Goal: Task Accomplishment & Management: Use online tool/utility

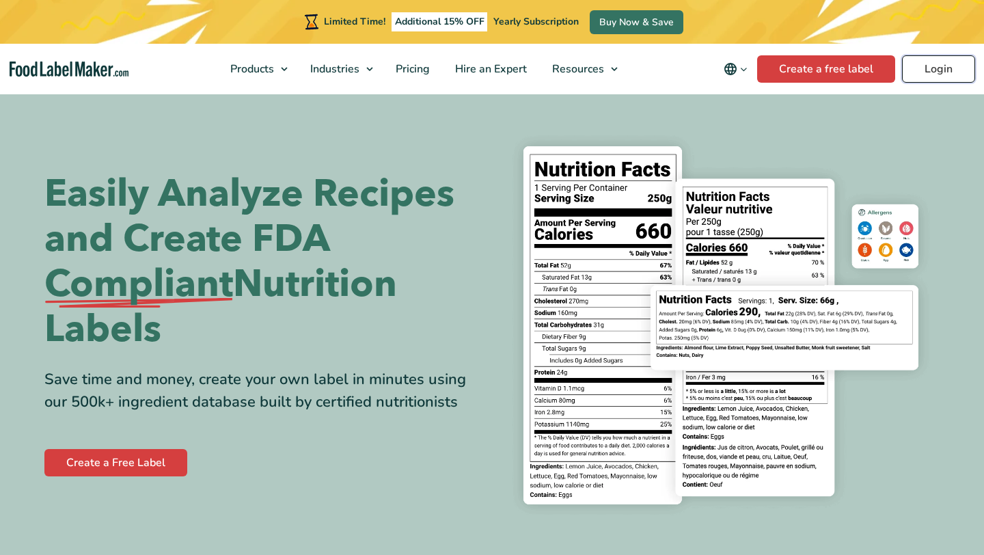
click at [938, 66] on link "Login" at bounding box center [938, 68] width 73 height 27
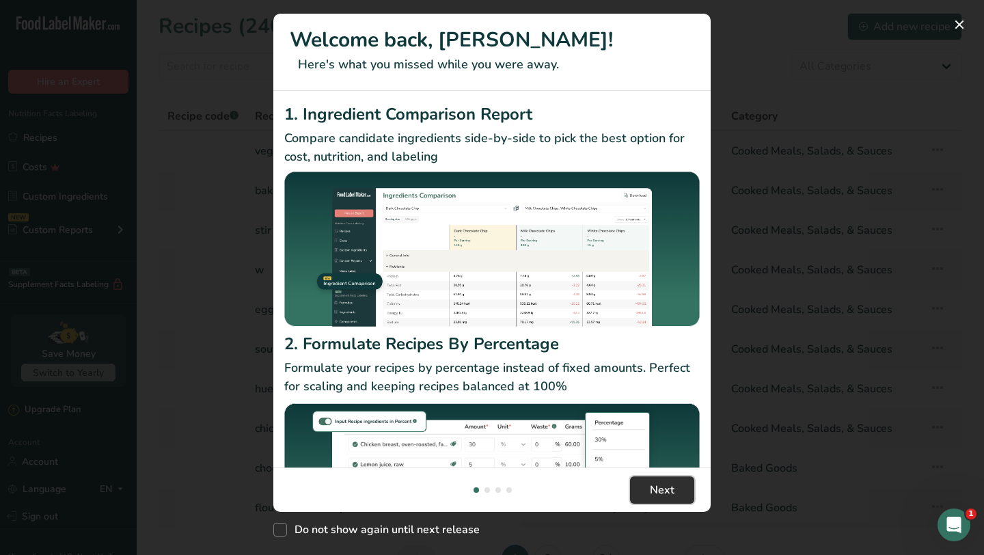
click at [659, 489] on span "Next" at bounding box center [662, 490] width 25 height 16
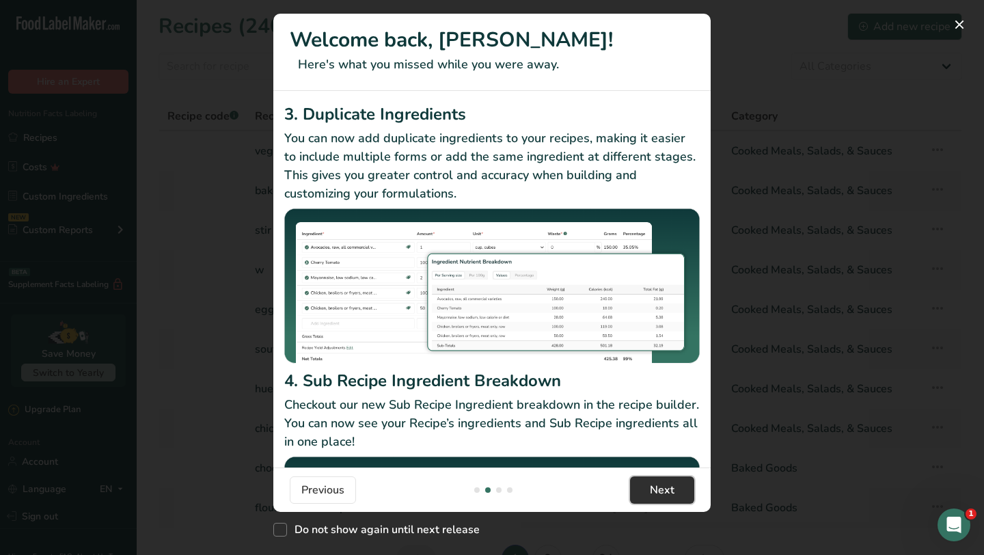
click at [663, 489] on span "Next" at bounding box center [662, 490] width 25 height 16
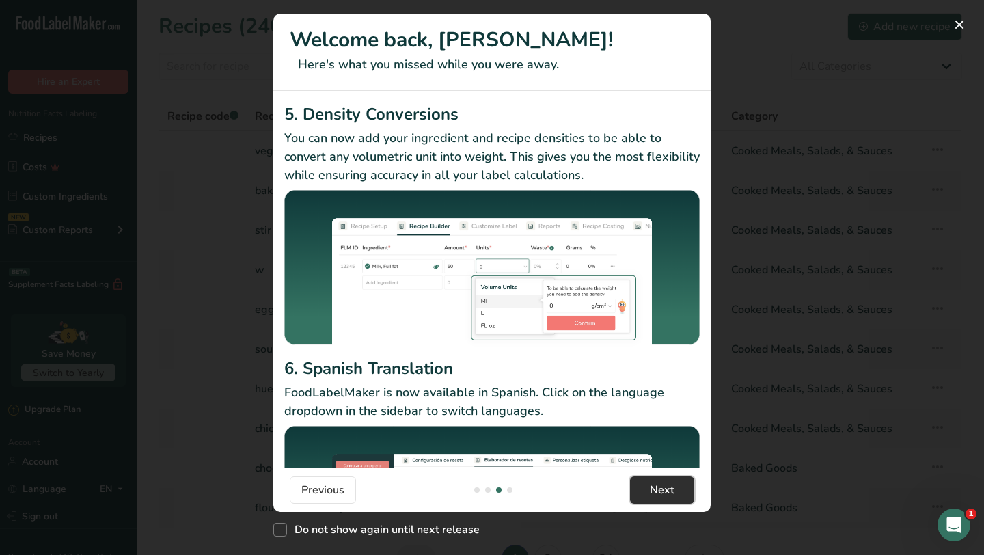
click at [662, 494] on span "Next" at bounding box center [662, 490] width 25 height 16
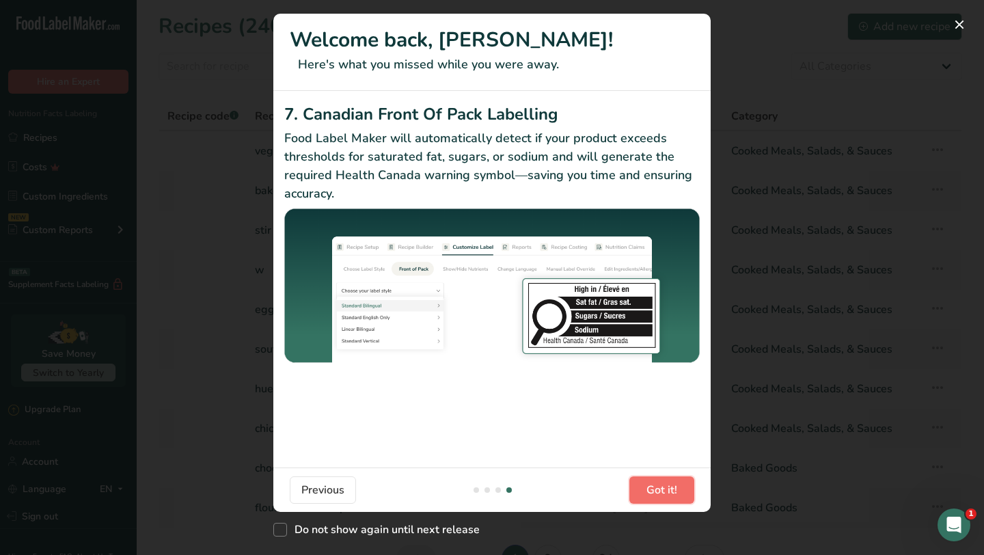
click at [664, 491] on span "Got it!" at bounding box center [661, 490] width 31 height 16
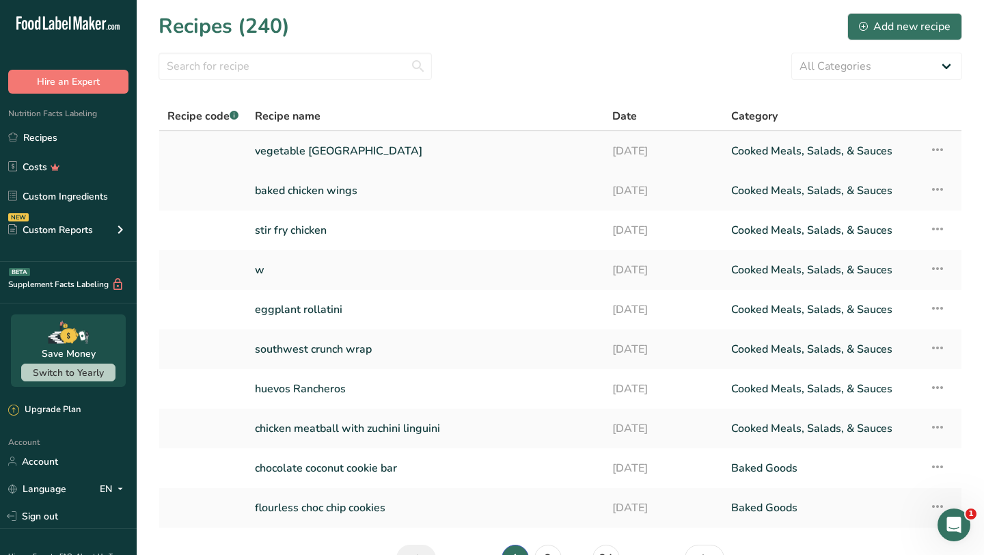
click at [416, 150] on link "vegetable [GEOGRAPHIC_DATA]" at bounding box center [425, 151] width 341 height 29
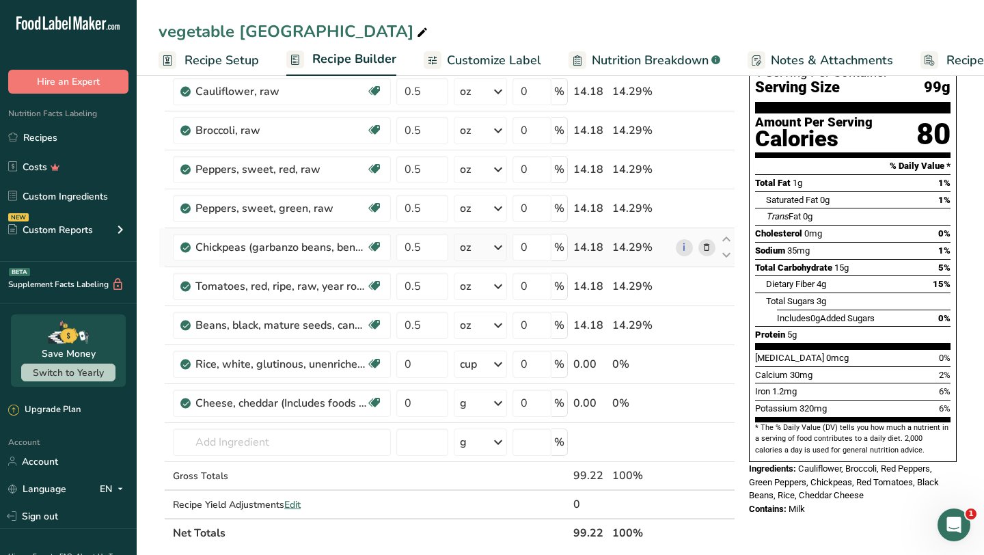
scroll to position [107, 0]
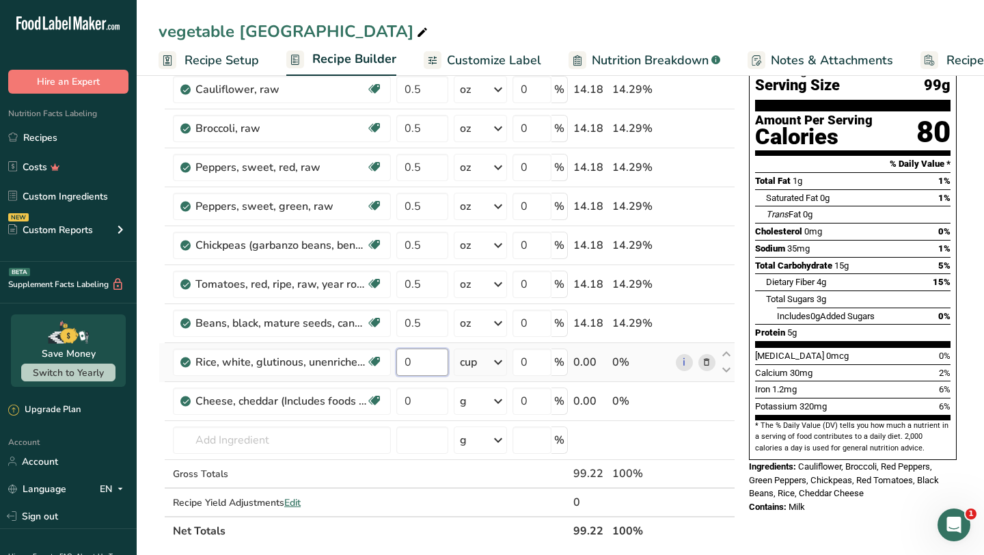
click at [428, 361] on input "0" at bounding box center [422, 362] width 52 height 27
type input "1"
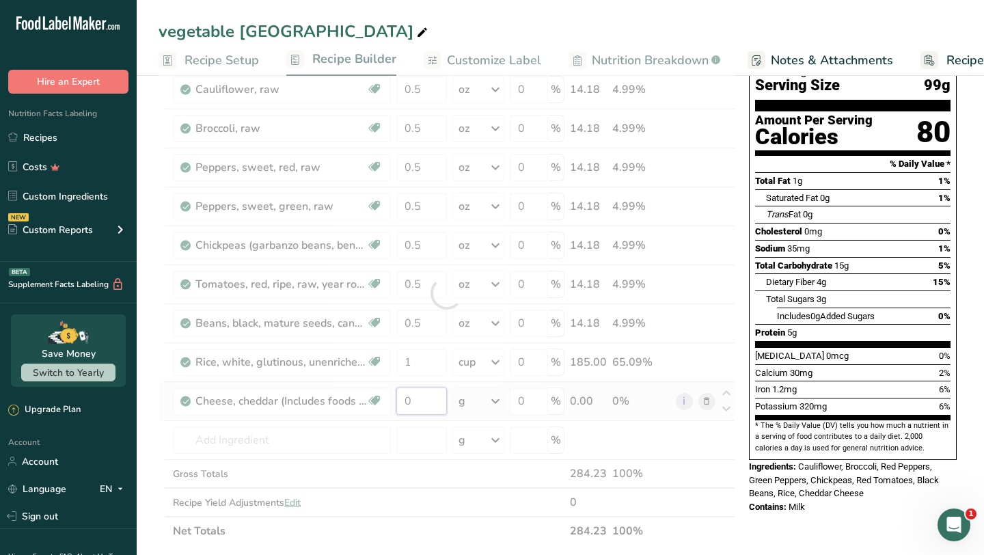
click at [426, 396] on div "Ingredient * Amount * Unit * Waste * .a-a{fill:#347362;}.b-a{fill:#fff;} Grams …" at bounding box center [447, 293] width 577 height 504
click at [417, 362] on div "Ingredient * Amount * Unit * Waste * .a-a{fill:#347362;}.b-a{fill:#fff;} Grams …" at bounding box center [447, 293] width 577 height 504
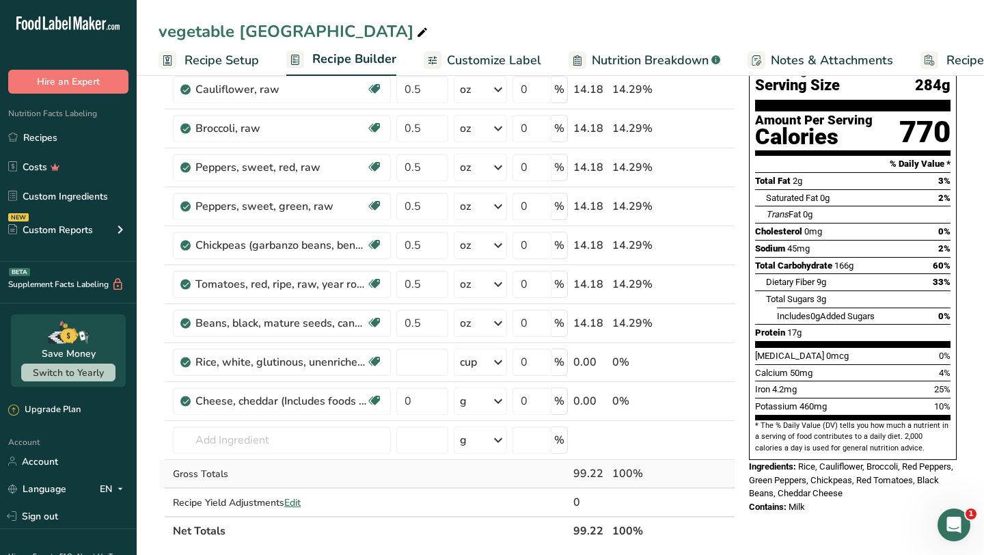
type input "0"
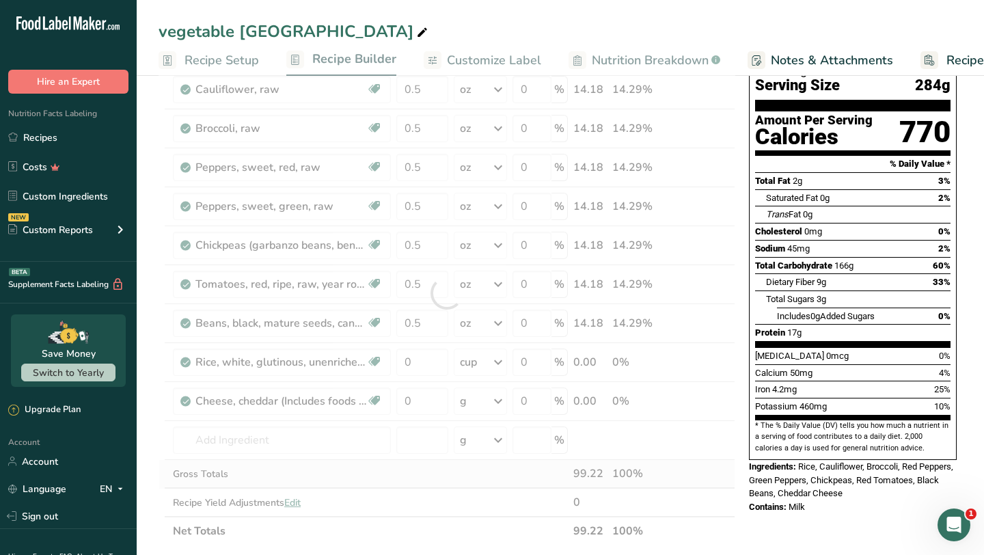
click at [396, 480] on div "Ingredient * Amount * Unit * Waste * .a-a{fill:#347362;}.b-a{fill:#fff;} Grams …" at bounding box center [447, 293] width 577 height 504
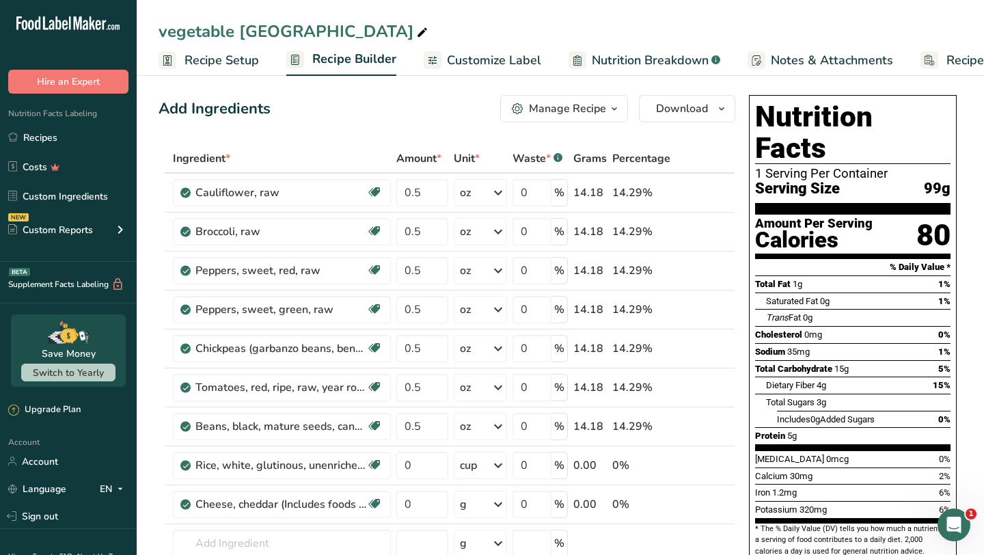
scroll to position [0, 0]
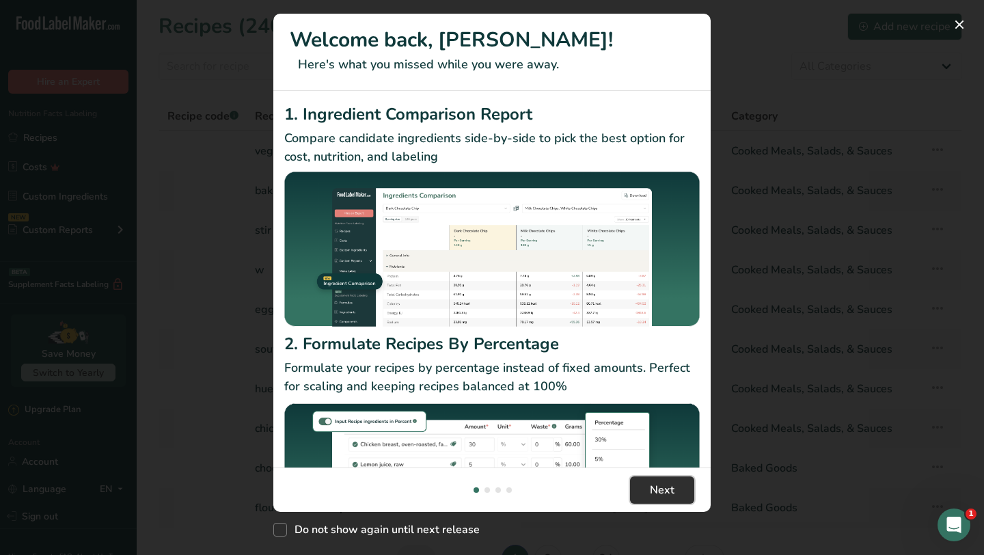
click at [658, 482] on span "Next" at bounding box center [662, 490] width 25 height 16
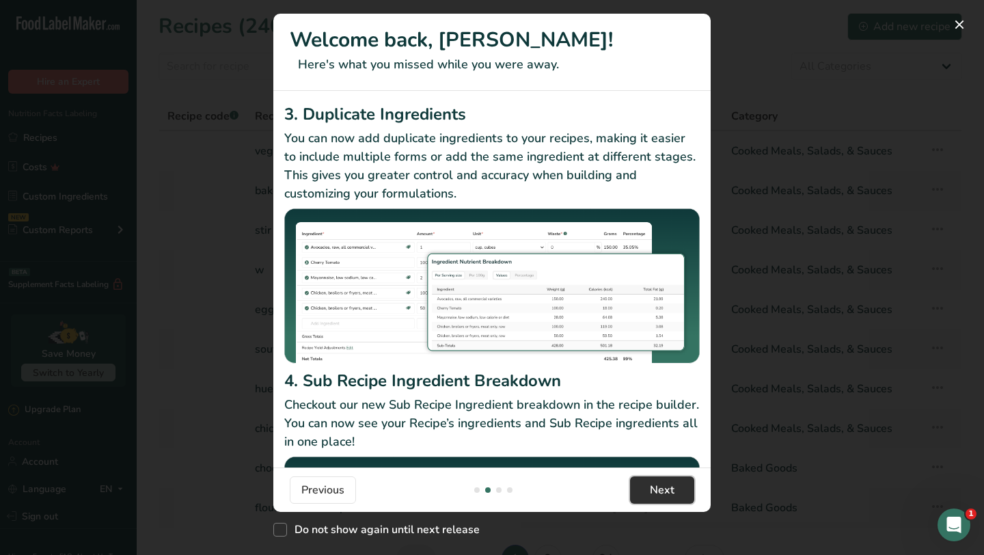
click at [659, 489] on span "Next" at bounding box center [662, 490] width 25 height 16
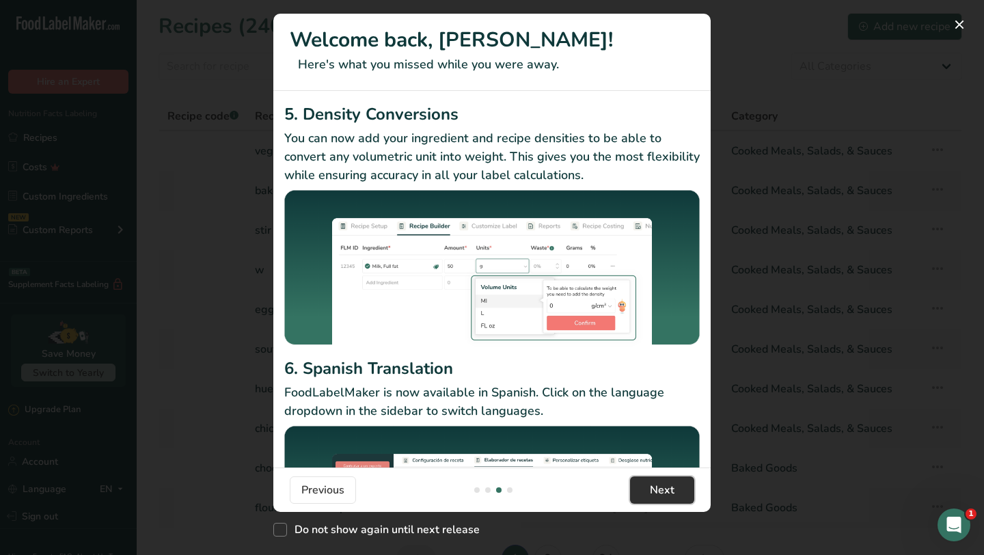
click at [659, 489] on span "Next" at bounding box center [662, 490] width 25 height 16
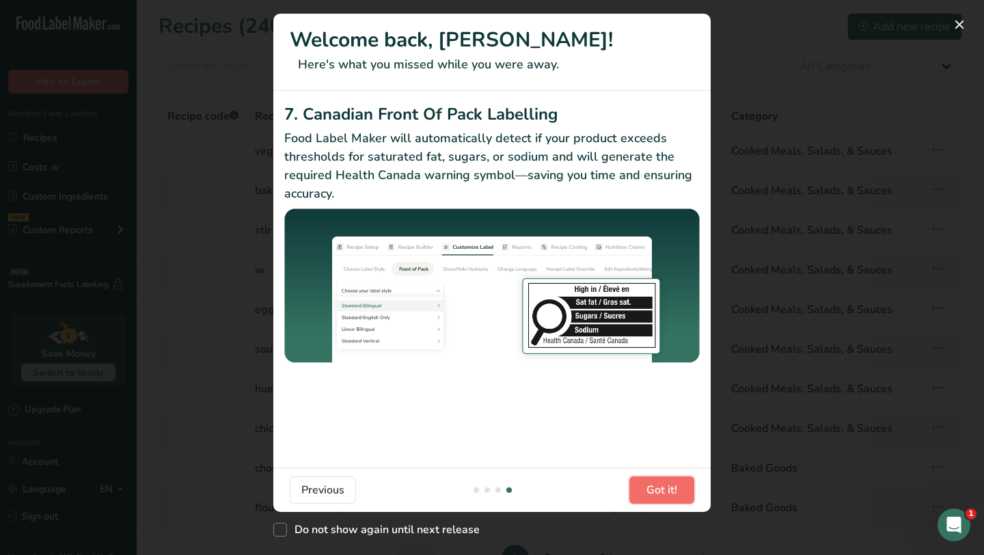
click at [659, 489] on span "Got it!" at bounding box center [661, 490] width 31 height 16
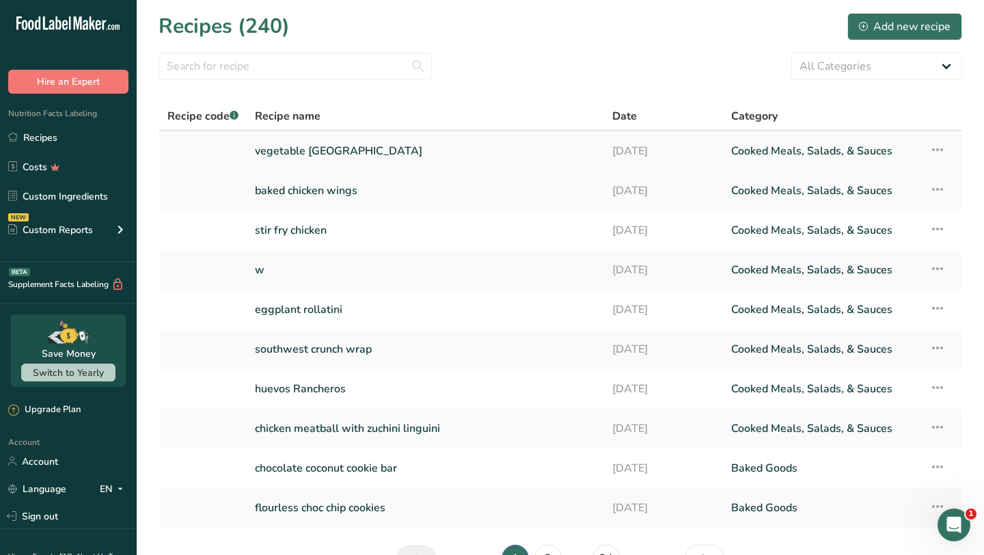
click at [414, 153] on link "vegetable [GEOGRAPHIC_DATA]" at bounding box center [425, 151] width 341 height 29
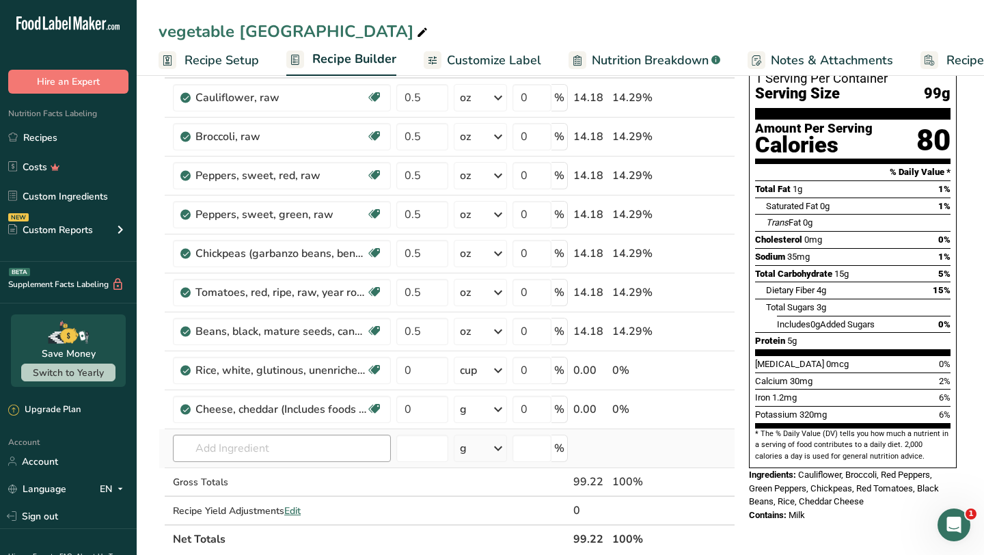
scroll to position [102, 0]
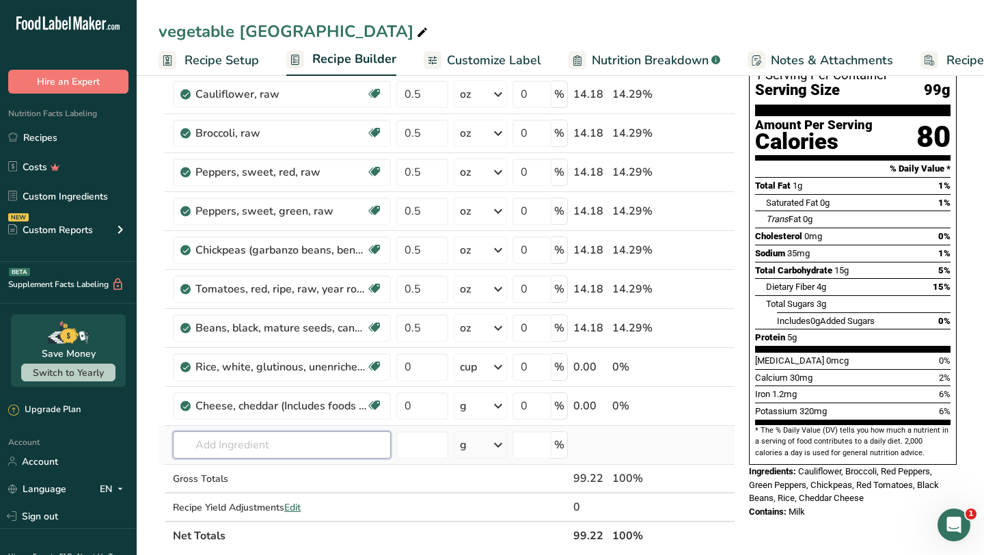
click at [312, 443] on input "text" at bounding box center [282, 444] width 218 height 27
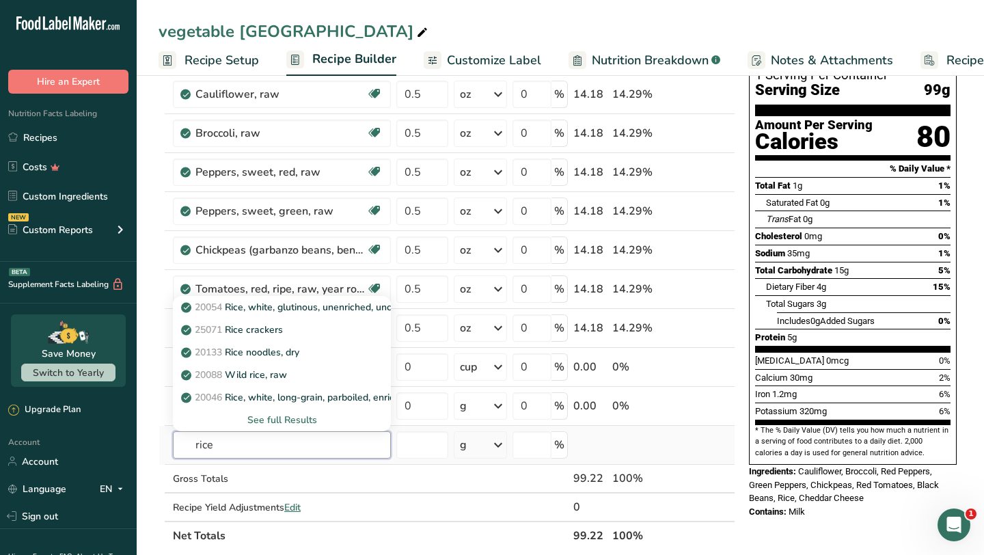
type input "rice"
click at [304, 422] on div "See full Results" at bounding box center [282, 420] width 196 height 14
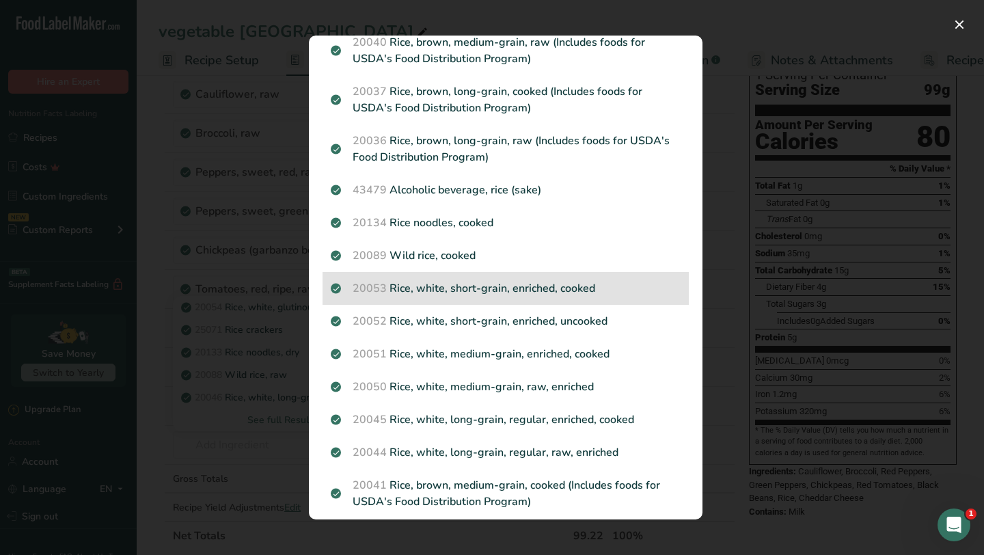
scroll to position [215, 0]
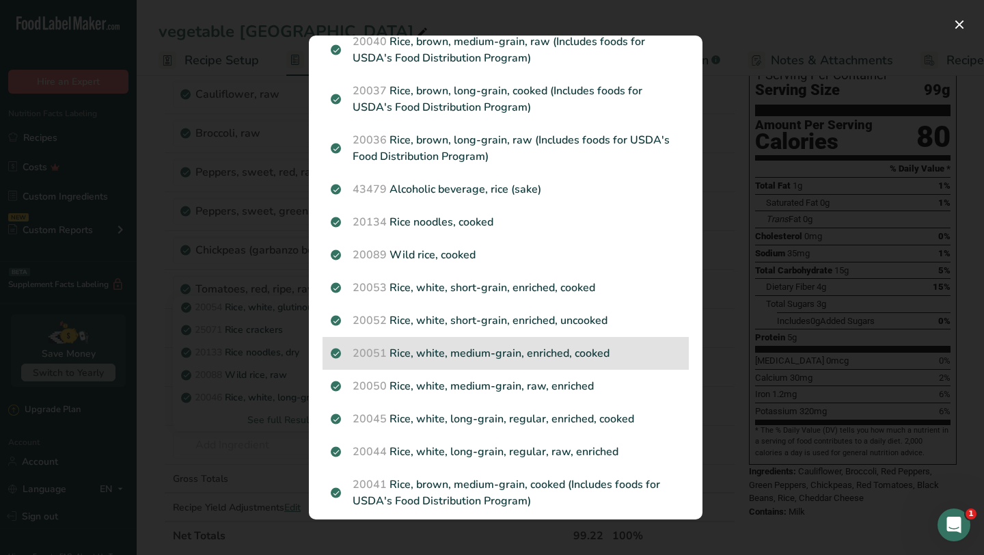
click at [489, 359] on p "20051 Rice, white, medium-grain, enriched, cooked" at bounding box center [506, 353] width 350 height 16
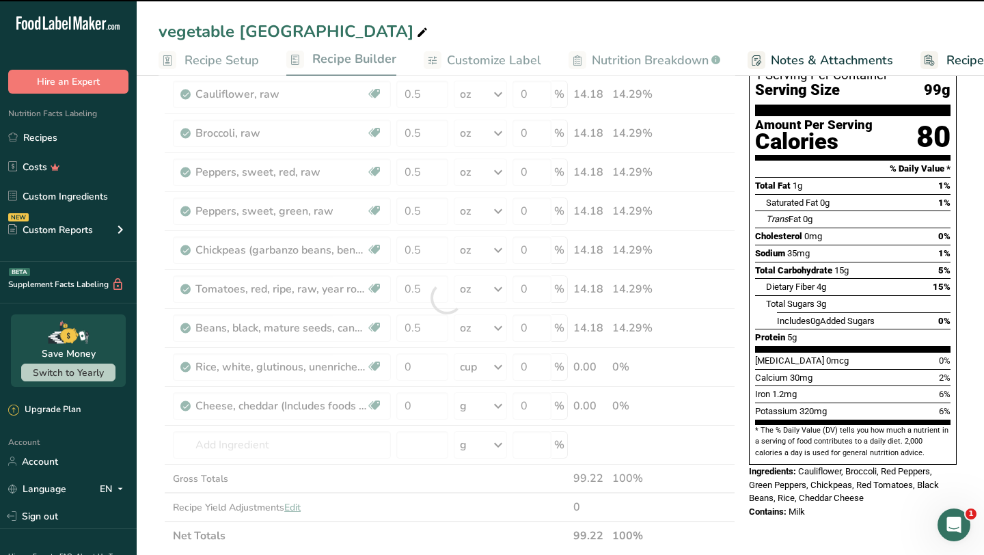
type input "0"
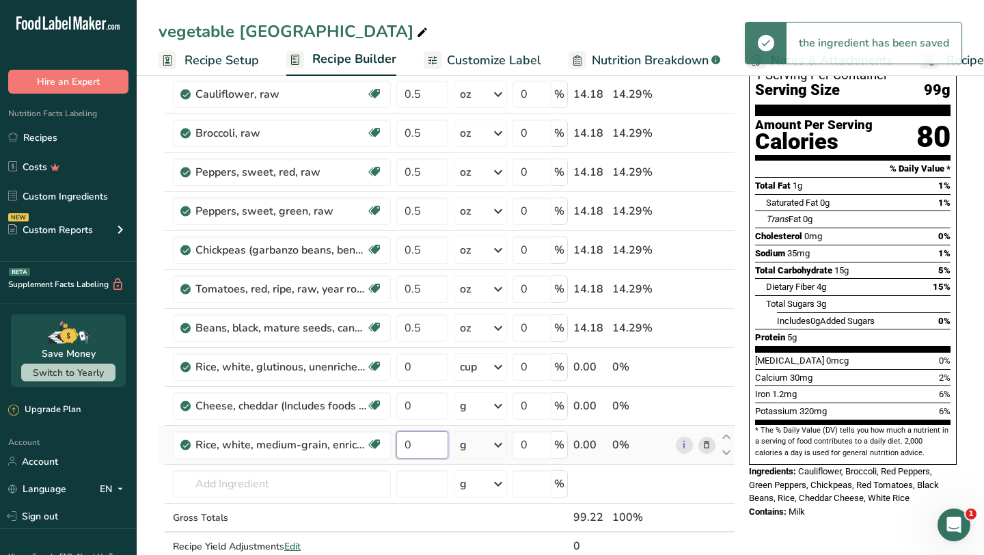
click at [422, 448] on input "0" at bounding box center [422, 444] width 52 height 27
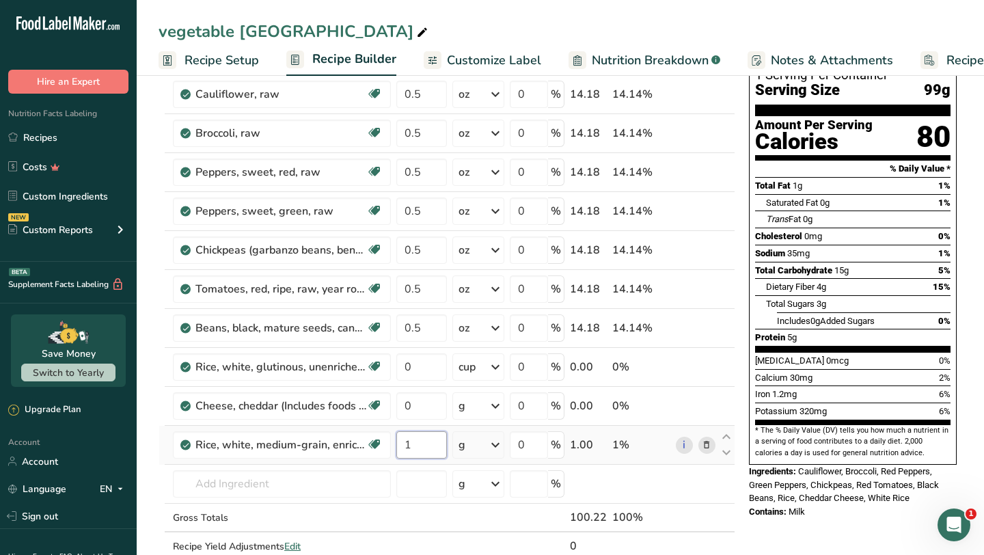
type input "1"
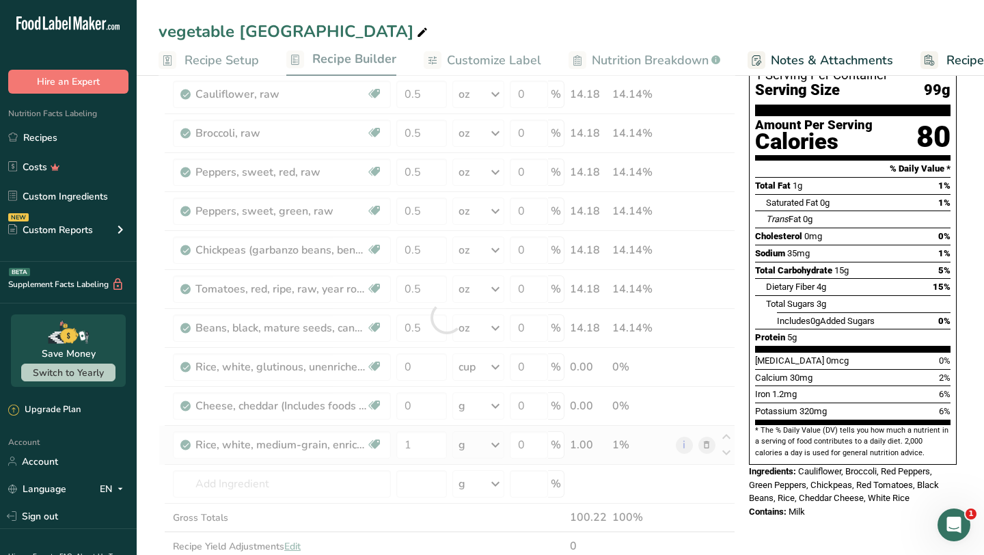
click at [495, 445] on div "Ingredient * Amount * Unit * Waste * .a-a{fill:#347362;}.b-a{fill:#fff;} Grams …" at bounding box center [447, 317] width 577 height 543
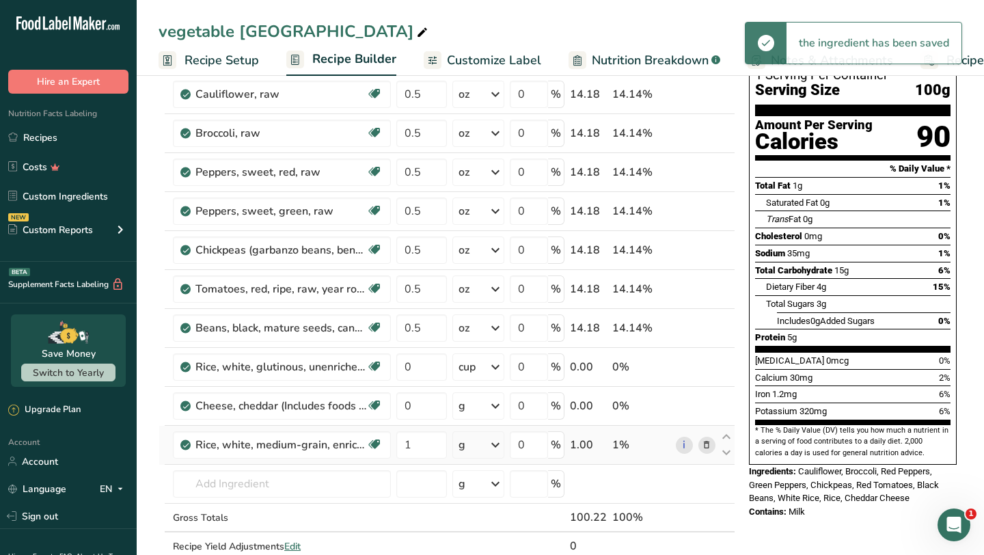
click at [495, 445] on icon at bounding box center [495, 445] width 16 height 25
click at [484, 490] on div "1 cup" at bounding box center [518, 491] width 115 height 20
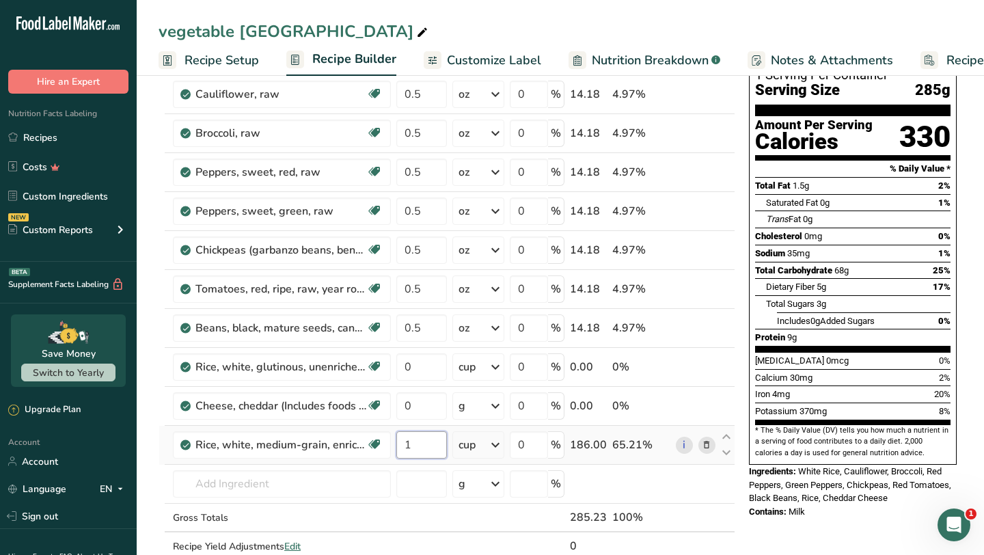
click at [414, 446] on input "1" at bounding box center [421, 444] width 51 height 27
type input "0"
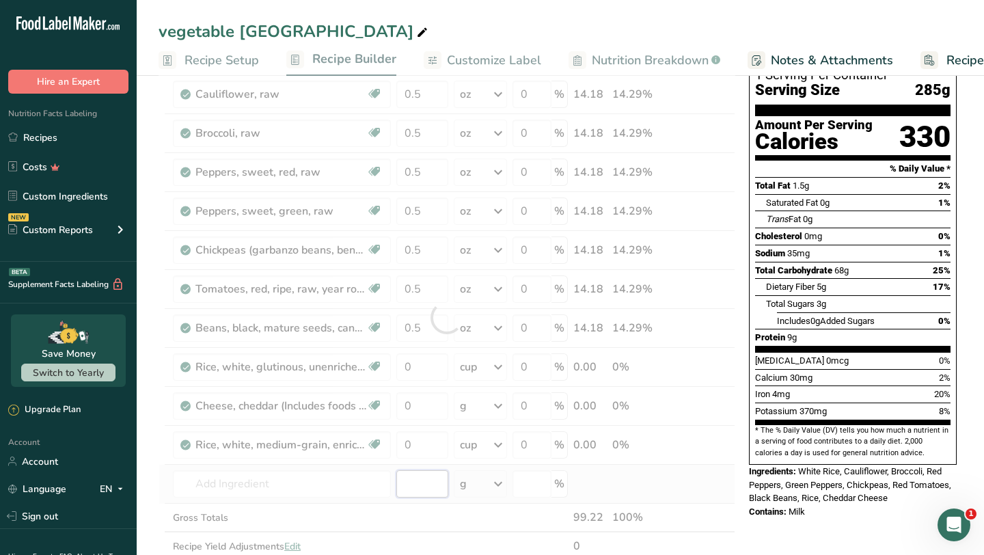
click at [410, 484] on div "Ingredient * Amount * Unit * Waste * .a-a{fill:#347362;}.b-a{fill:#fff;} Grams …" at bounding box center [447, 317] width 577 height 543
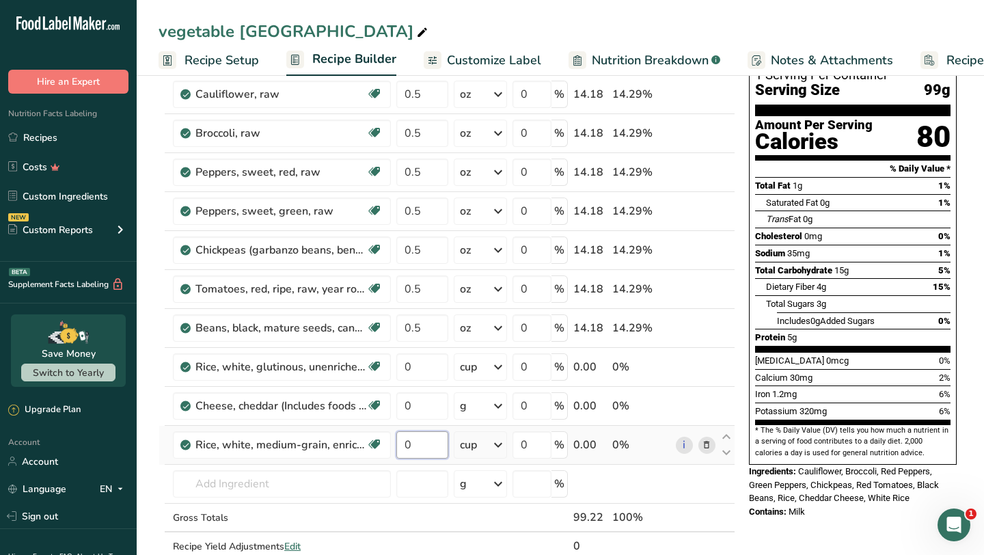
click at [416, 448] on input "0" at bounding box center [422, 444] width 52 height 27
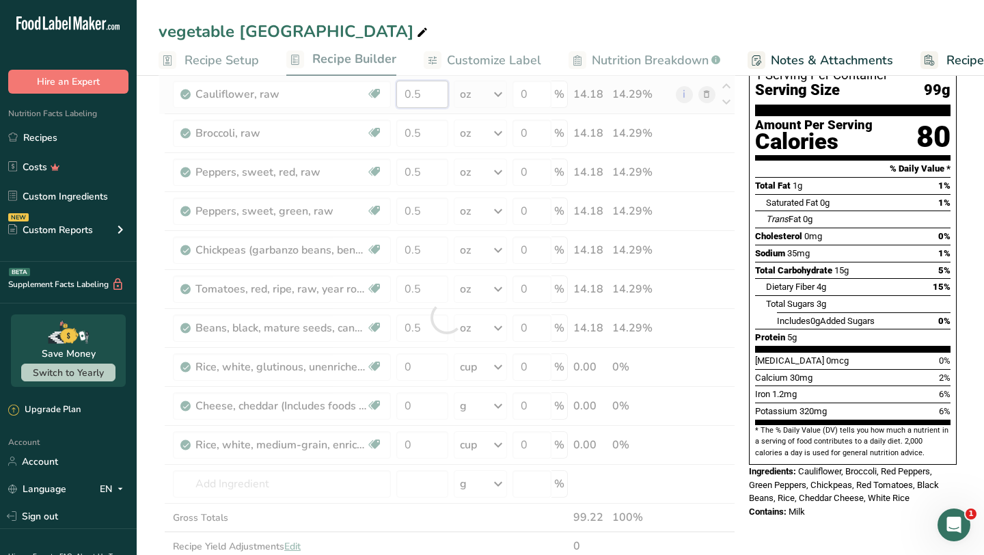
click at [424, 98] on div "Ingredient * Amount * Unit * Waste * .a-a{fill:#347362;}.b-a{fill:#fff;} Grams …" at bounding box center [447, 317] width 577 height 543
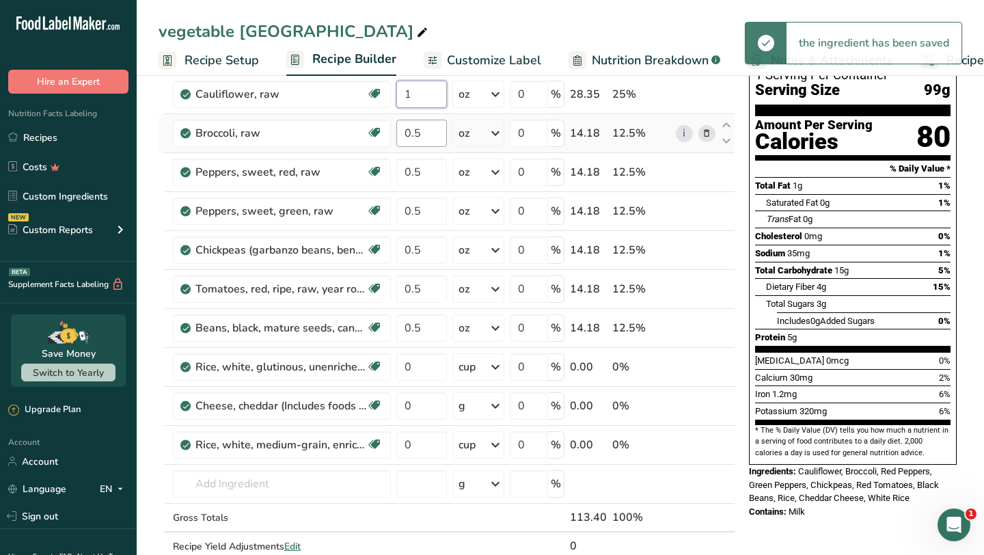
type input "1"
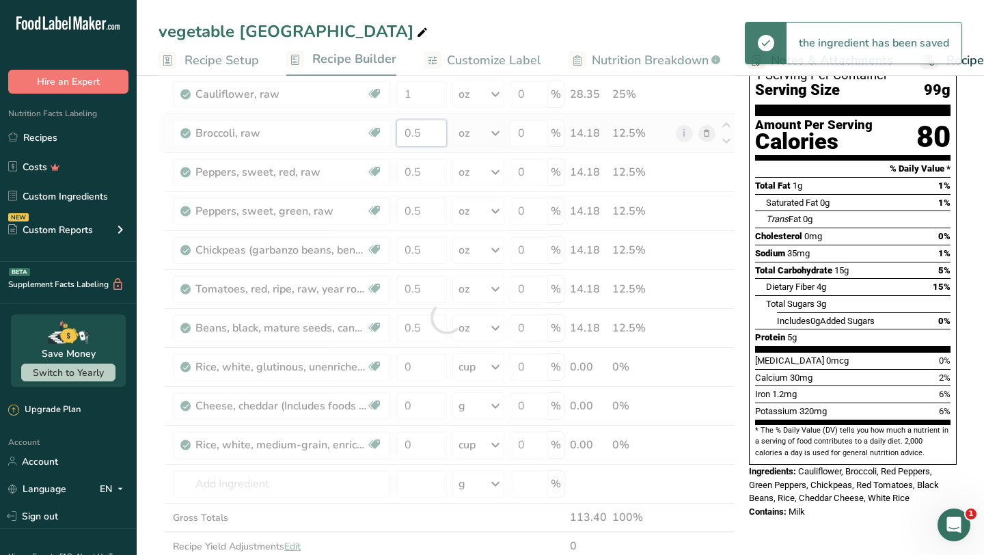
click at [428, 133] on div "Ingredient * Amount * Unit * Waste * .a-a{fill:#347362;}.b-a{fill:#fff;} Grams …" at bounding box center [447, 317] width 577 height 543
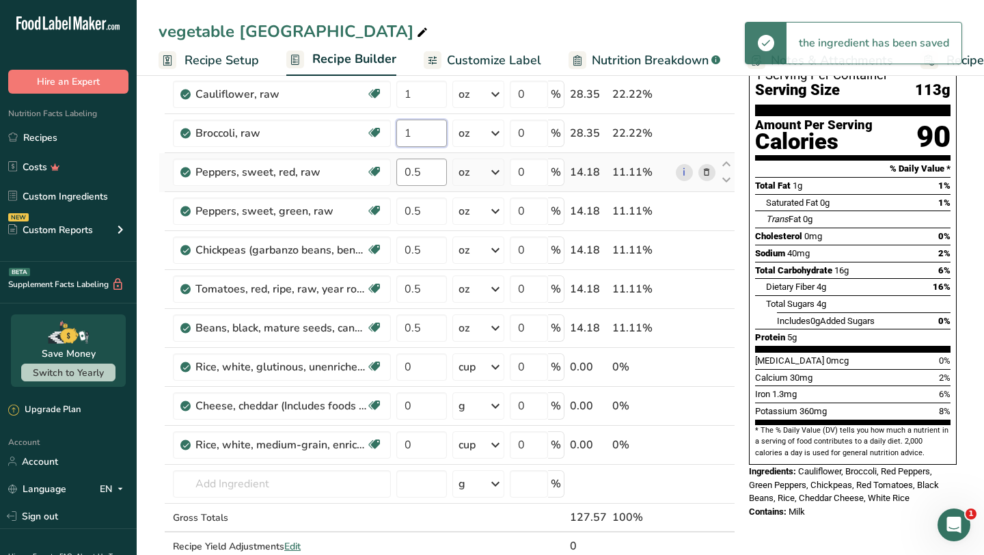
type input "1"
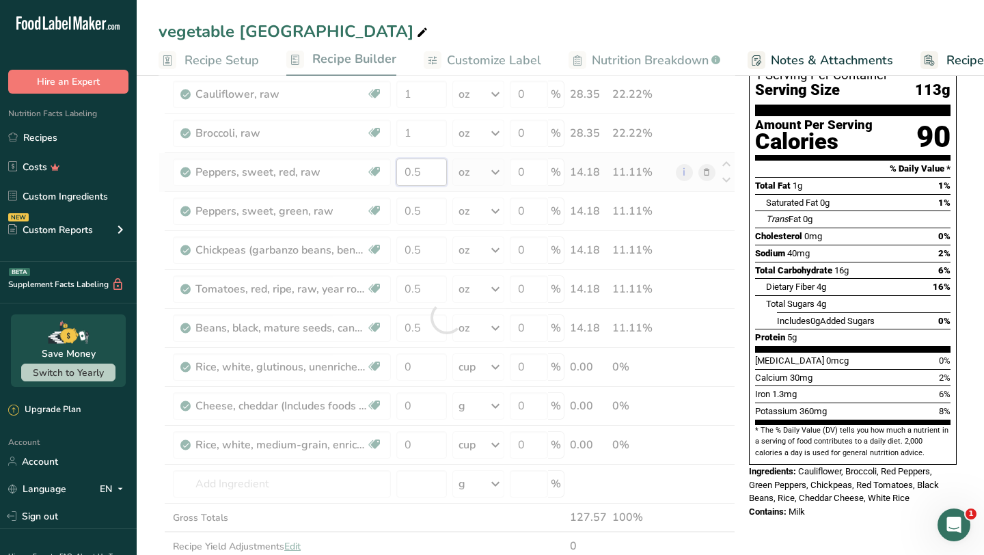
click at [424, 176] on div "Ingredient * Amount * Unit * Waste * .a-a{fill:#347362;}.b-a{fill:#fff;} Grams …" at bounding box center [447, 317] width 577 height 543
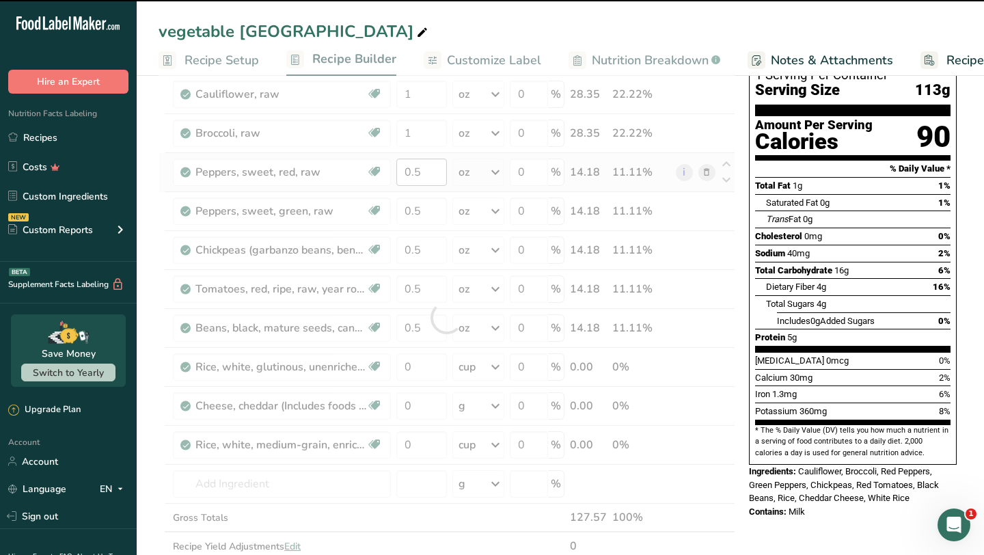
click at [424, 176] on div at bounding box center [447, 317] width 577 height 543
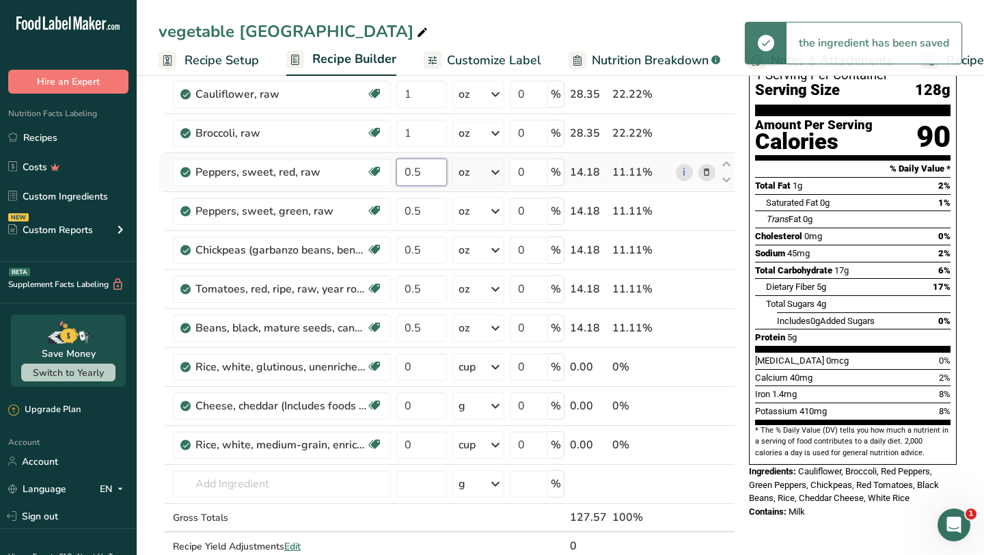
click at [424, 176] on input "0.5" at bounding box center [421, 172] width 51 height 27
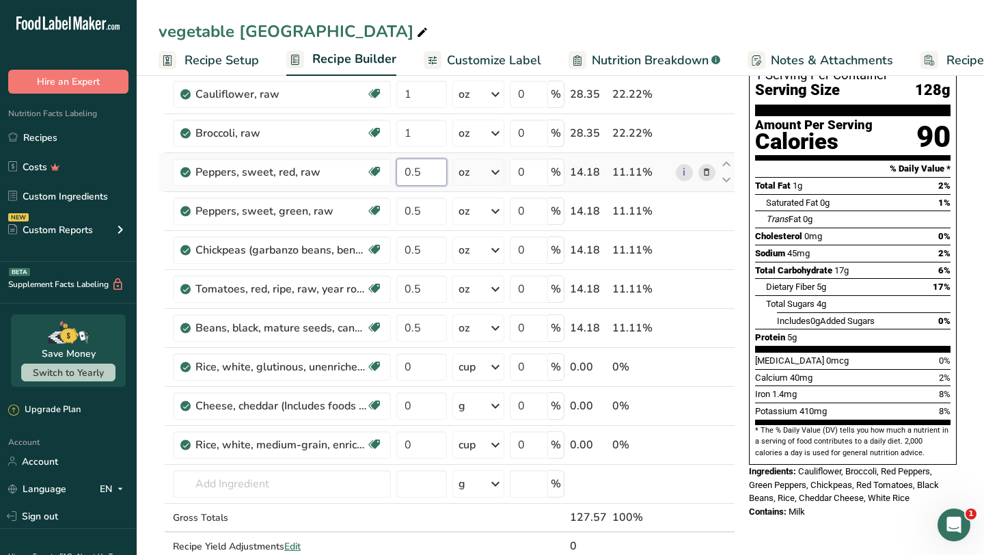
type input "0"
type input "1"
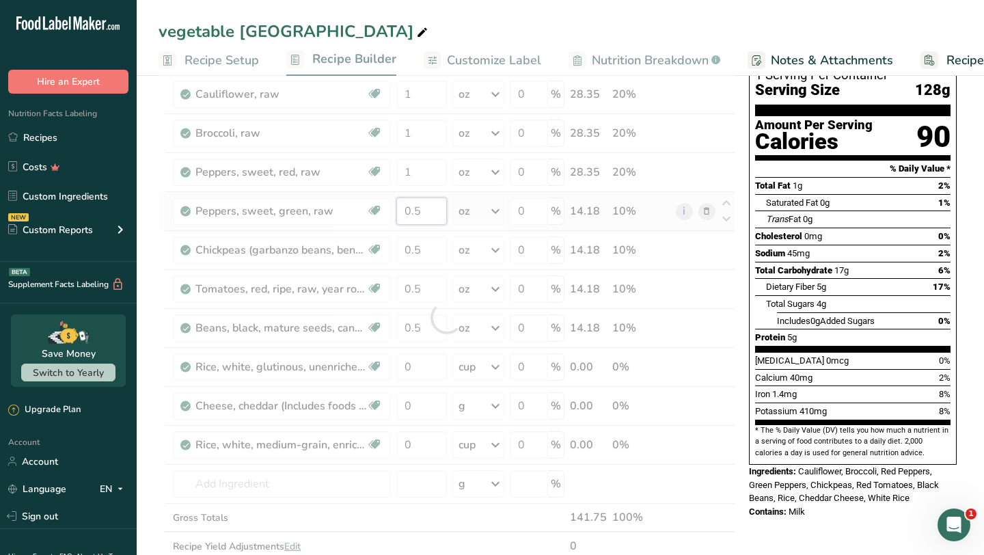
click at [424, 219] on div "Ingredient * Amount * Unit * Waste * .a-a{fill:#347362;}.b-a{fill:#fff;} Grams …" at bounding box center [447, 317] width 577 height 543
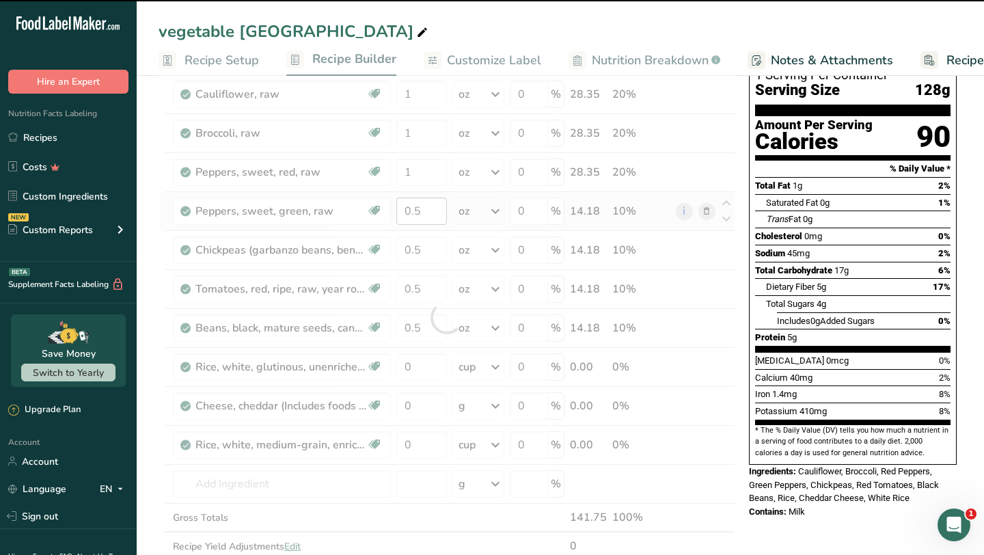
click at [424, 219] on div at bounding box center [447, 317] width 577 height 543
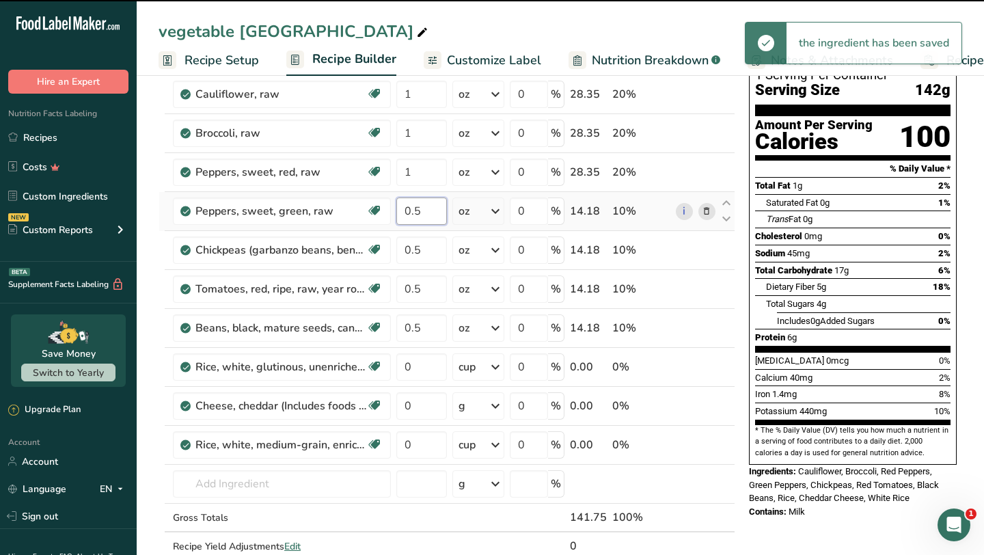
click at [424, 219] on input "0.5" at bounding box center [421, 210] width 51 height 27
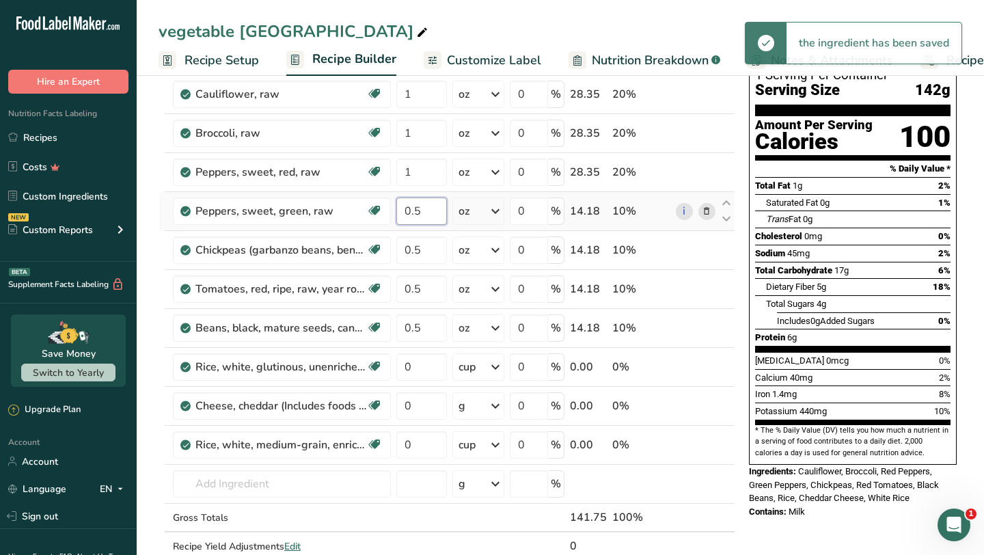
type input "0"
type input "1"
click at [423, 249] on div "Ingredient * Amount * Unit * Waste * .a-a{fill:#347362;}.b-a{fill:#fff;} Grams …" at bounding box center [447, 317] width 577 height 543
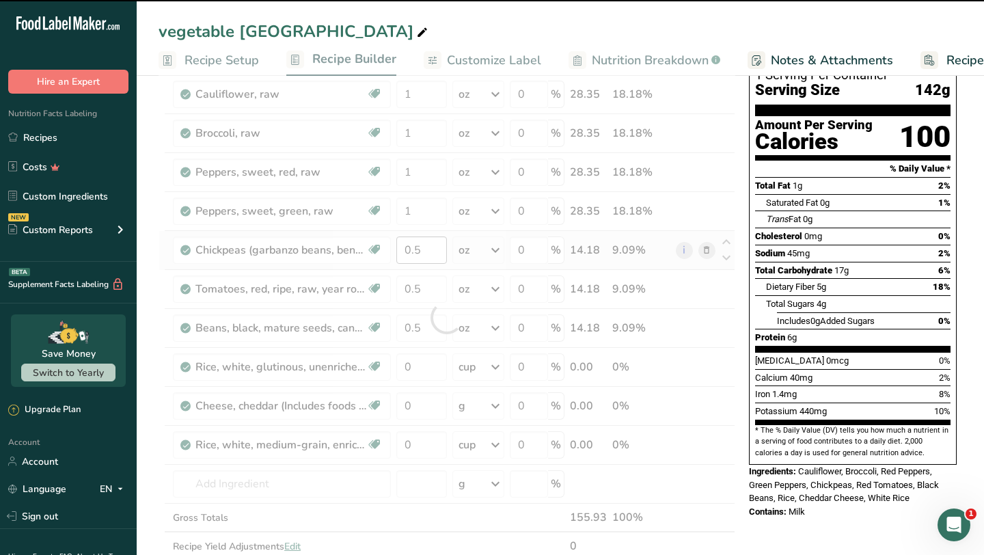
click at [423, 249] on div at bounding box center [447, 317] width 577 height 543
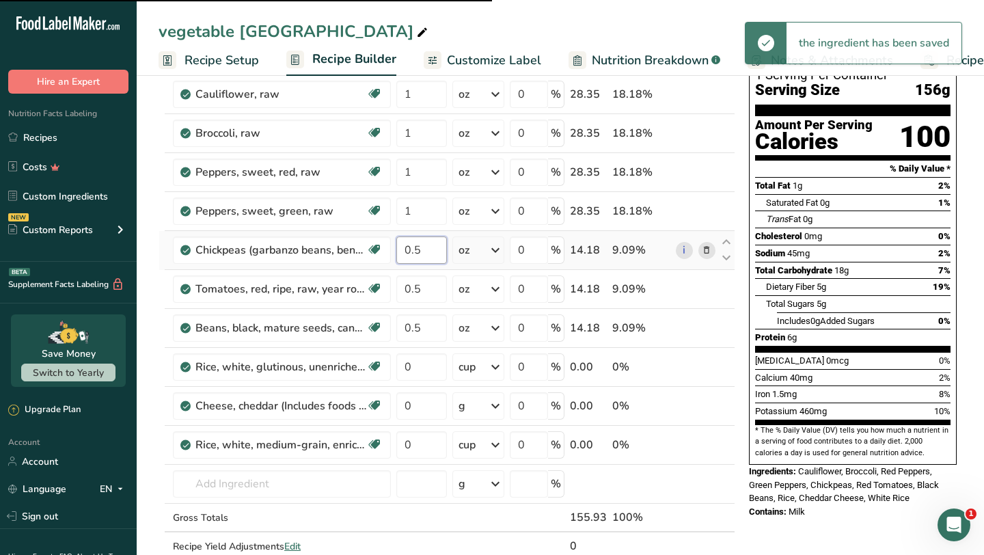
click at [423, 249] on input "0.5" at bounding box center [421, 249] width 51 height 27
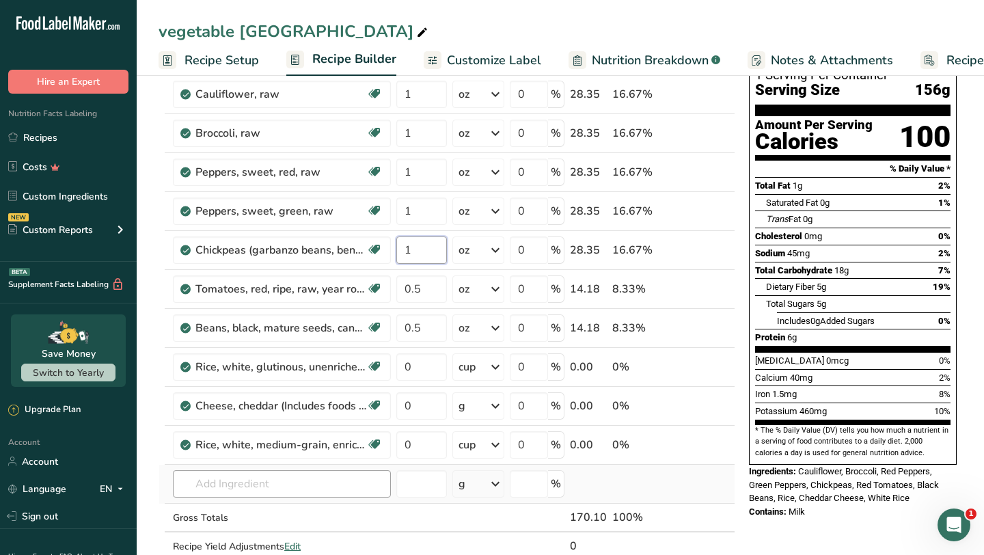
type input "1"
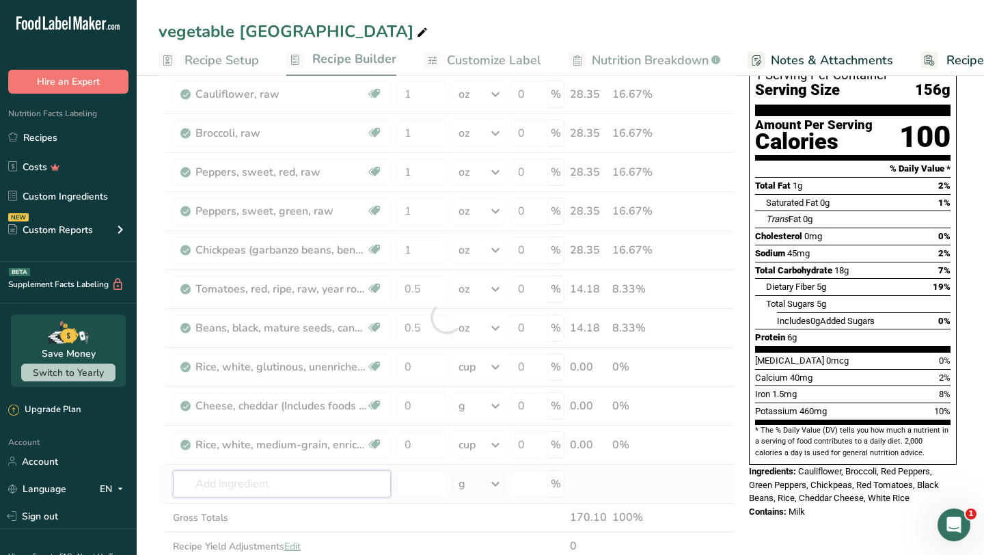
click at [251, 482] on div "Ingredient * Amount * Unit * Waste * .a-a{fill:#347362;}.b-a{fill:#fff;} Grams …" at bounding box center [447, 317] width 577 height 543
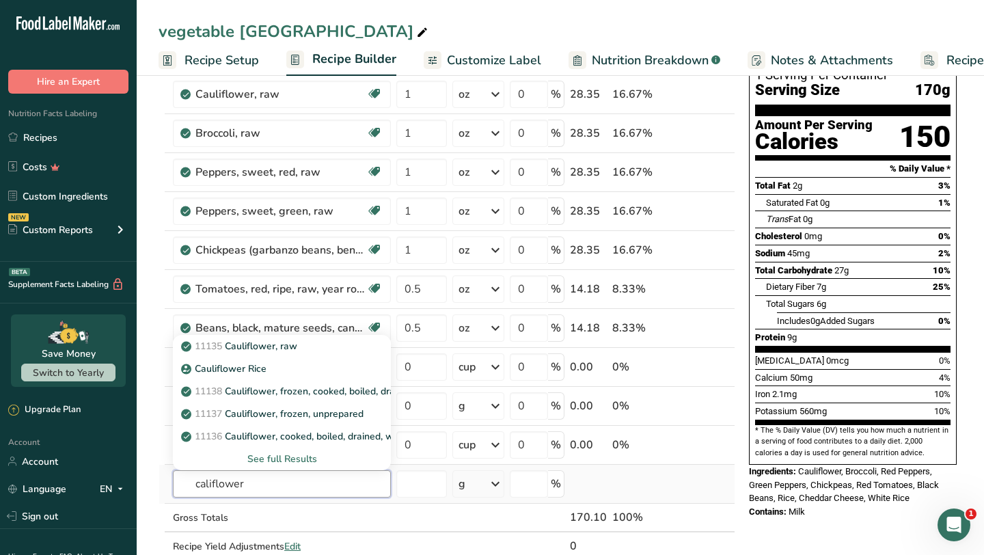
type input "califlower"
click at [279, 457] on div "See full Results" at bounding box center [282, 459] width 196 height 14
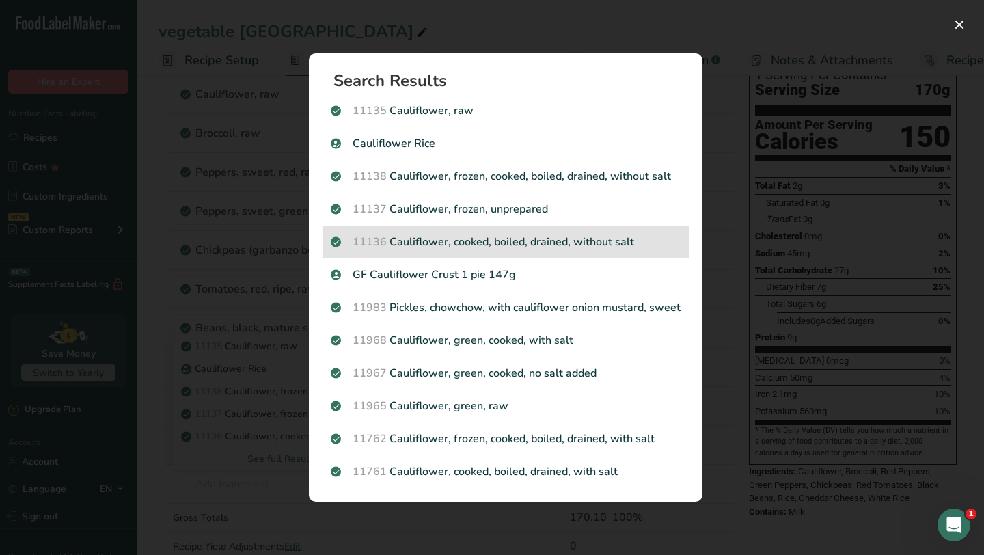
click at [583, 247] on p "11136 Cauliflower, cooked, boiled, drained, without salt" at bounding box center [506, 242] width 350 height 16
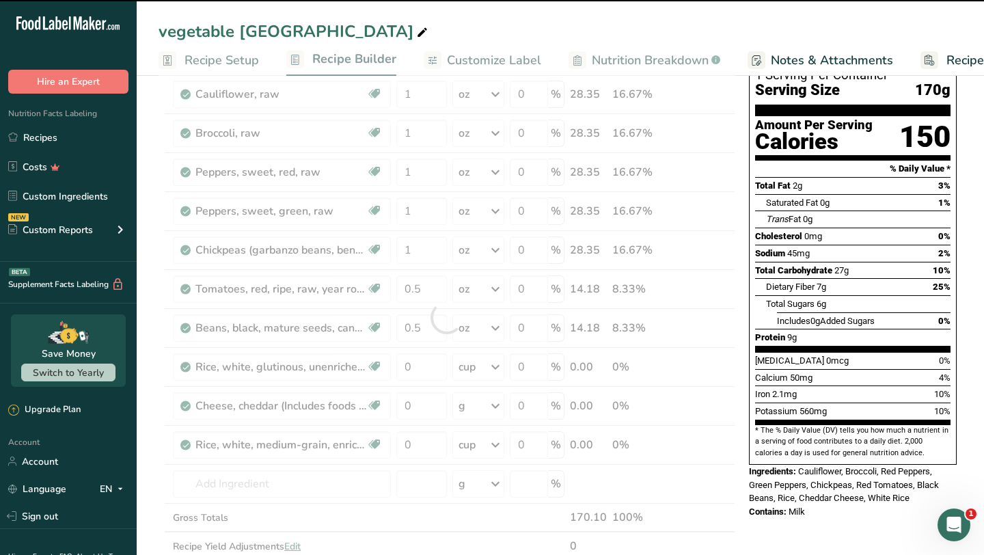
type input "0"
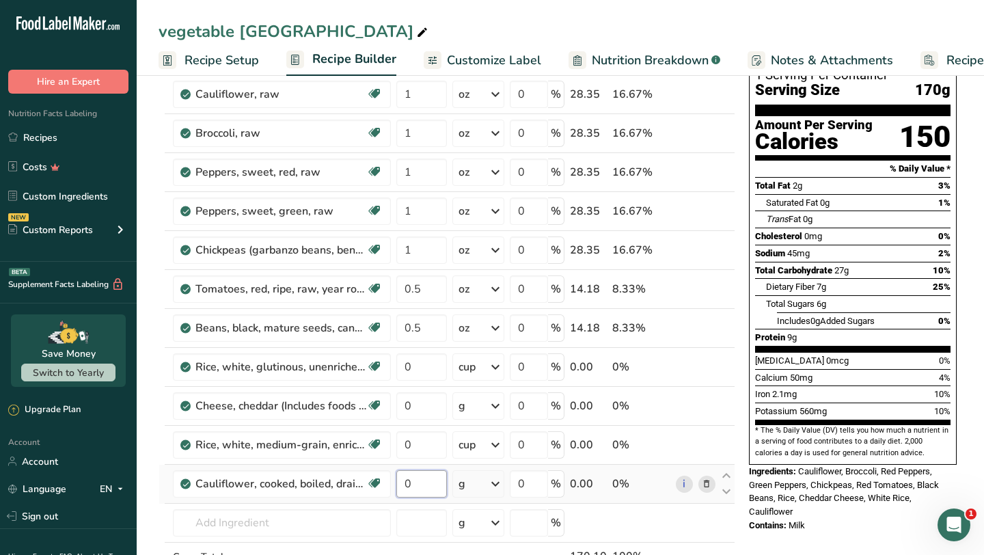
click at [414, 487] on input "0" at bounding box center [421, 483] width 51 height 27
type input "1"
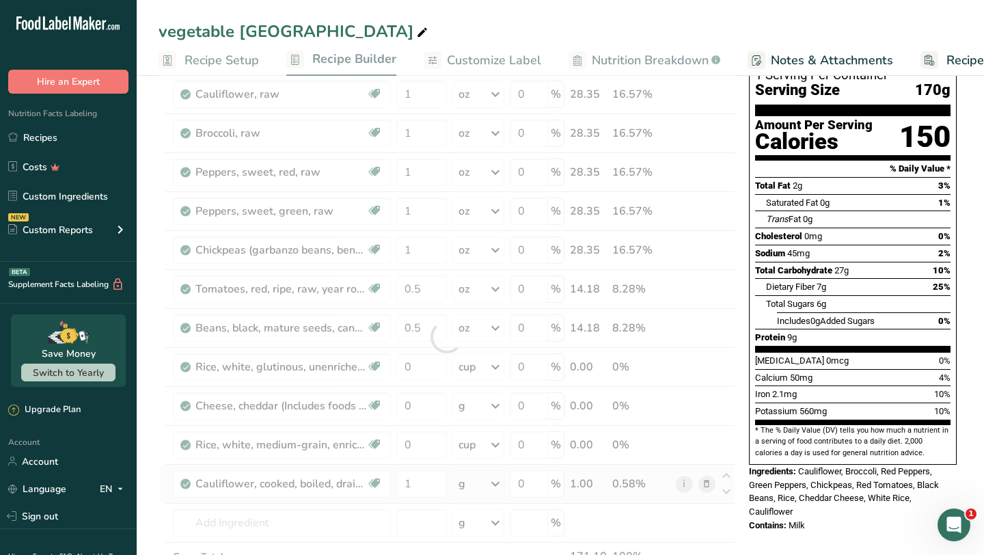
click at [495, 485] on div "Ingredient * Amount * Unit * Waste * .a-a{fill:#347362;}.b-a{fill:#fff;} Grams …" at bounding box center [447, 337] width 577 height 582
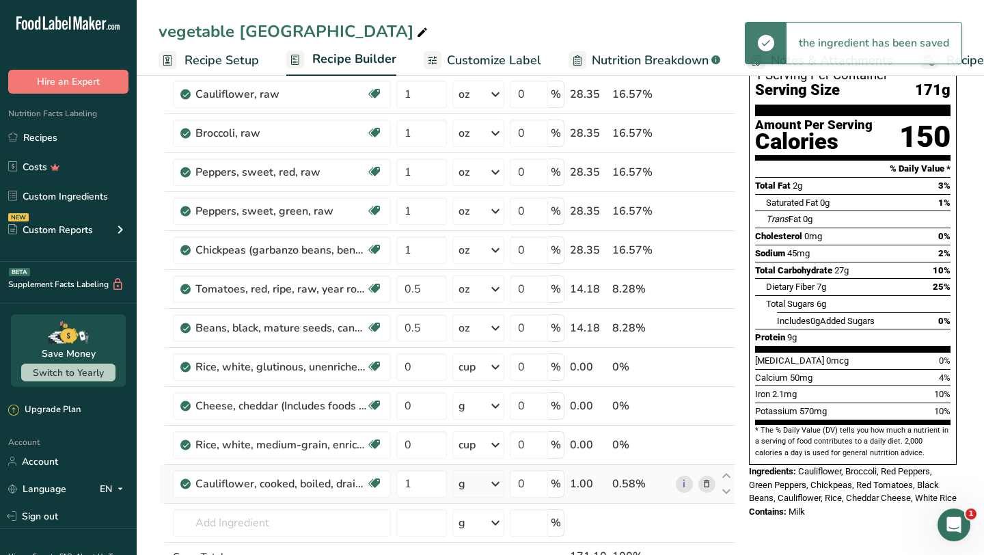
click at [495, 485] on icon at bounding box center [495, 484] width 16 height 25
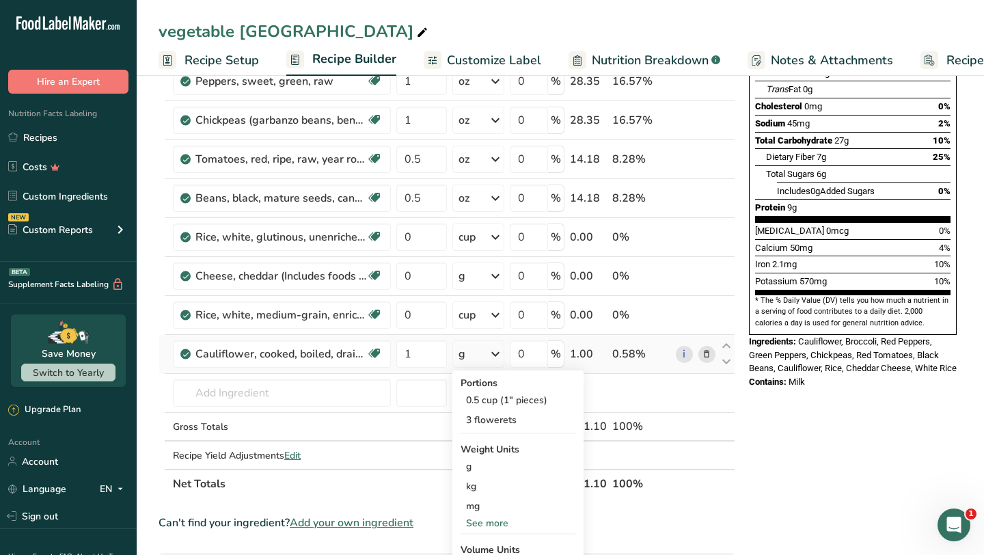
scroll to position [236, 0]
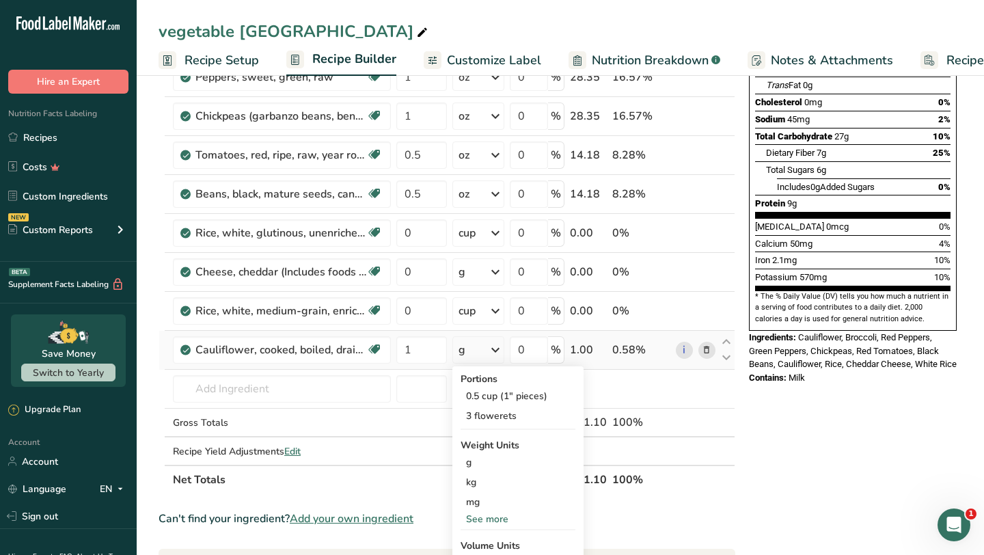
click at [492, 516] on div "See more" at bounding box center [518, 519] width 115 height 14
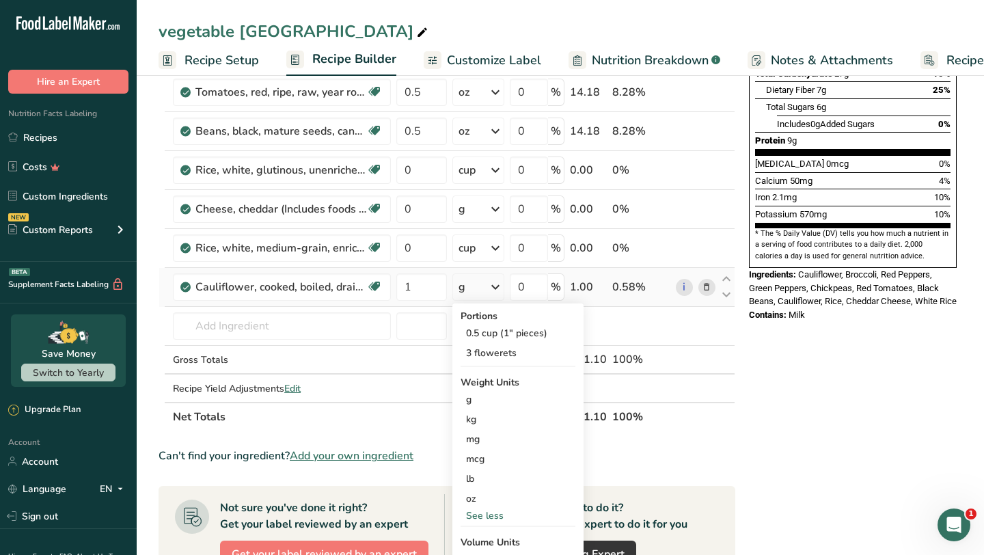
scroll to position [299, 0]
click at [483, 497] on div "oz" at bounding box center [518, 498] width 115 height 20
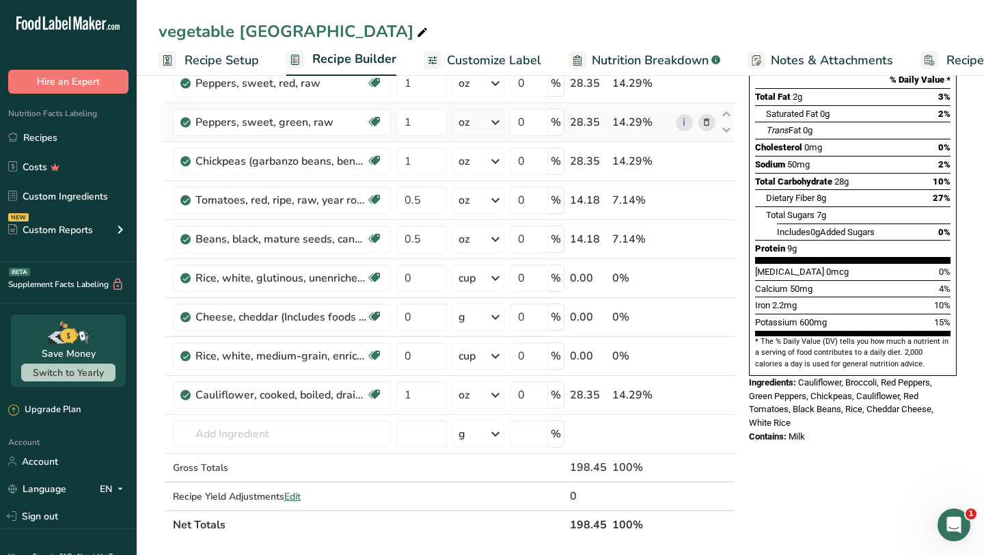
scroll to position [182, 0]
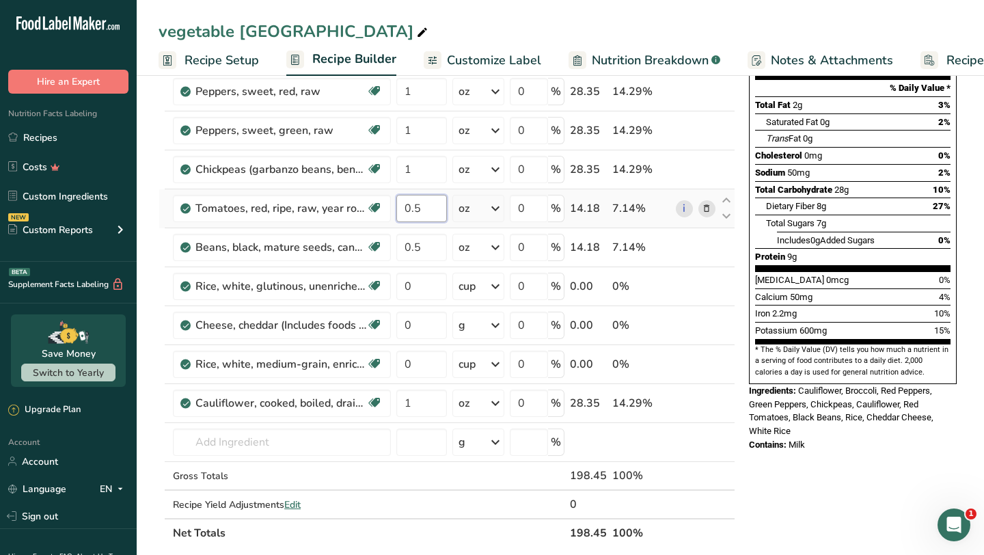
click at [429, 212] on input "0.5" at bounding box center [421, 208] width 51 height 27
type input "1"
click at [426, 246] on div "Ingredient * Amount * Unit * Waste * .a-a{fill:#347362;}.b-a{fill:#fff;} Grams …" at bounding box center [447, 256] width 577 height 582
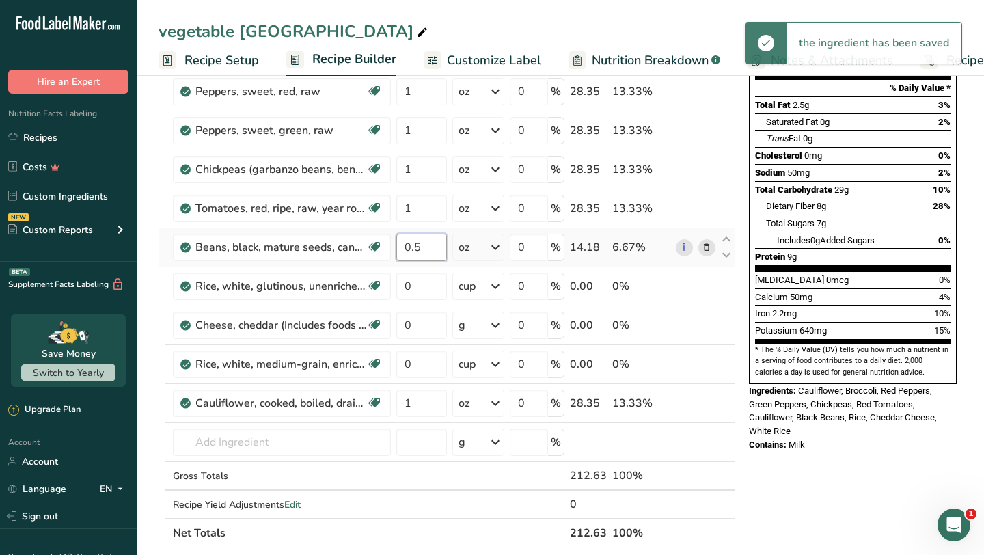
type input "0"
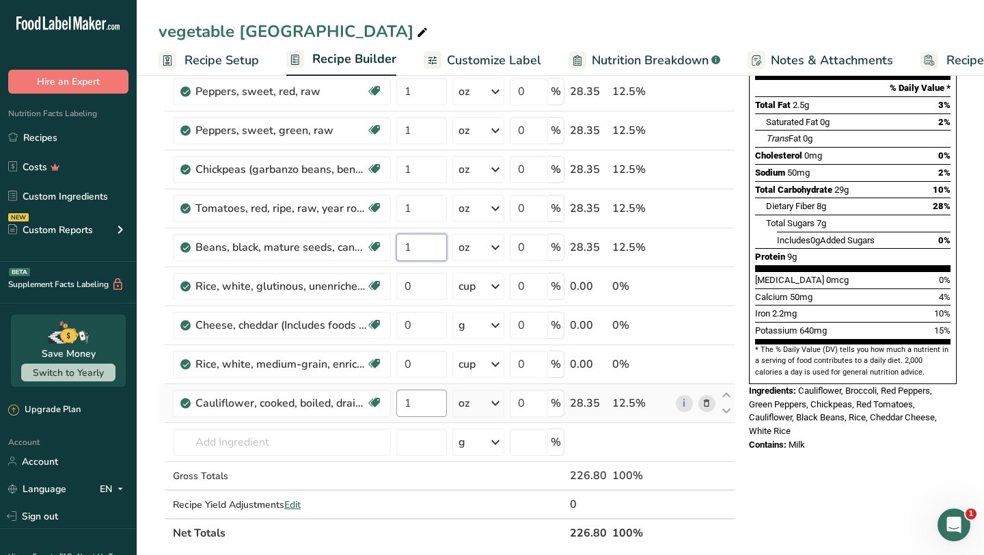
type input "1"
click at [413, 402] on div "Ingredient * Amount * Unit * Waste * .a-a{fill:#347362;}.b-a{fill:#fff;} Grams …" at bounding box center [447, 256] width 577 height 582
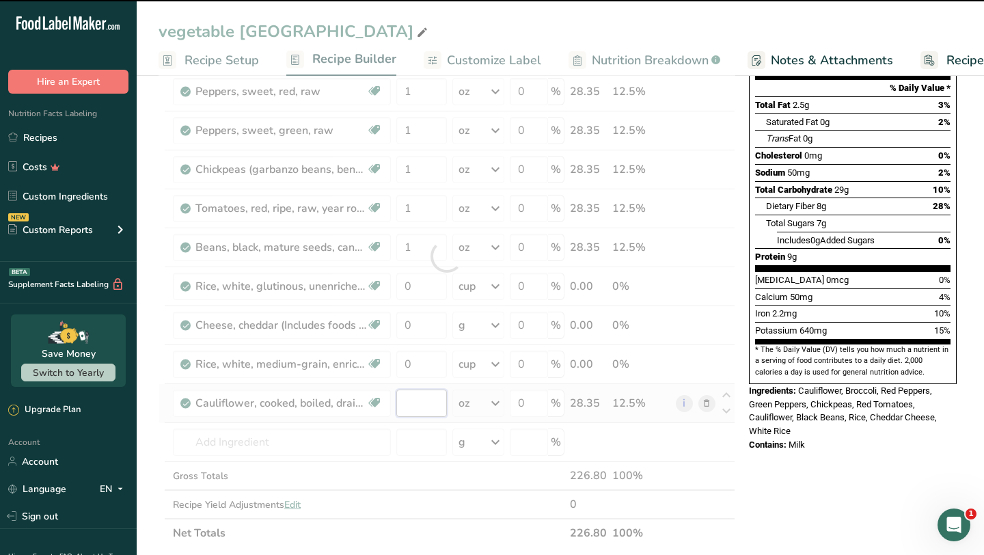
type input "1"
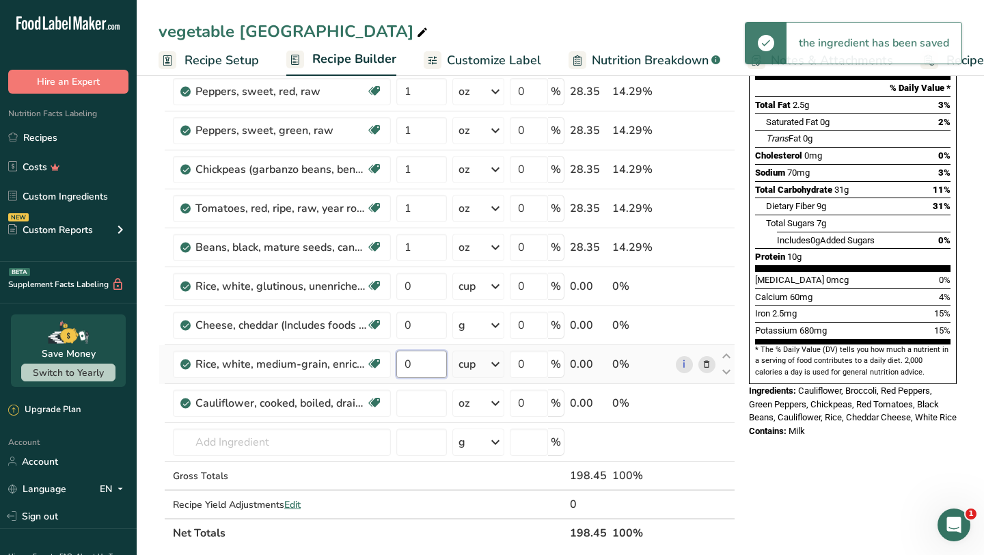
type input "0"
click at [420, 361] on div "Ingredient * Amount * Unit * Waste * .a-a{fill:#347362;}.b-a{fill:#fff;} Grams …" at bounding box center [447, 256] width 577 height 582
type input "1"
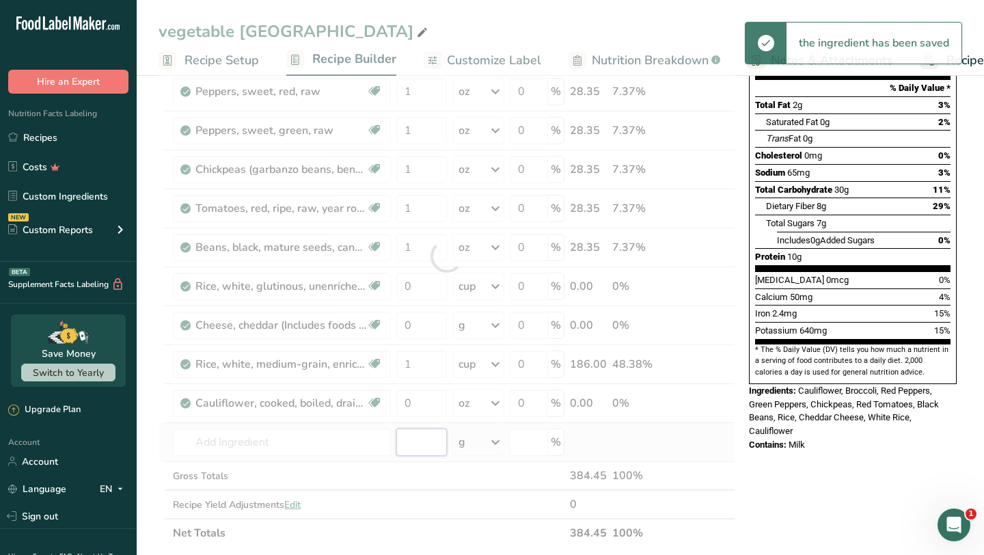
click at [417, 445] on div "Ingredient * Amount * Unit * Waste * .a-a{fill:#347362;}.b-a{fill:#fff;} Grams …" at bounding box center [447, 256] width 577 height 582
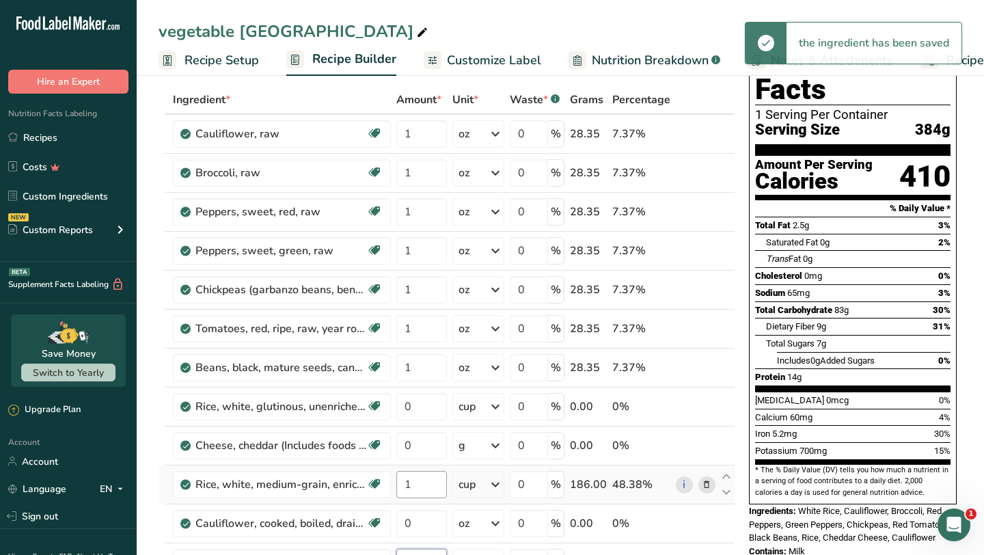
scroll to position [64, 0]
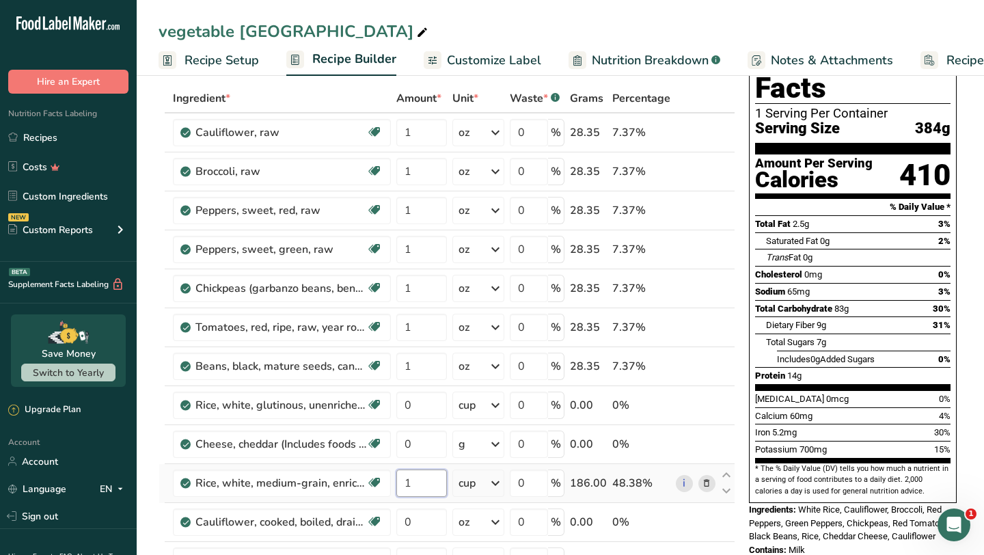
click at [416, 482] on input "1" at bounding box center [421, 482] width 51 height 27
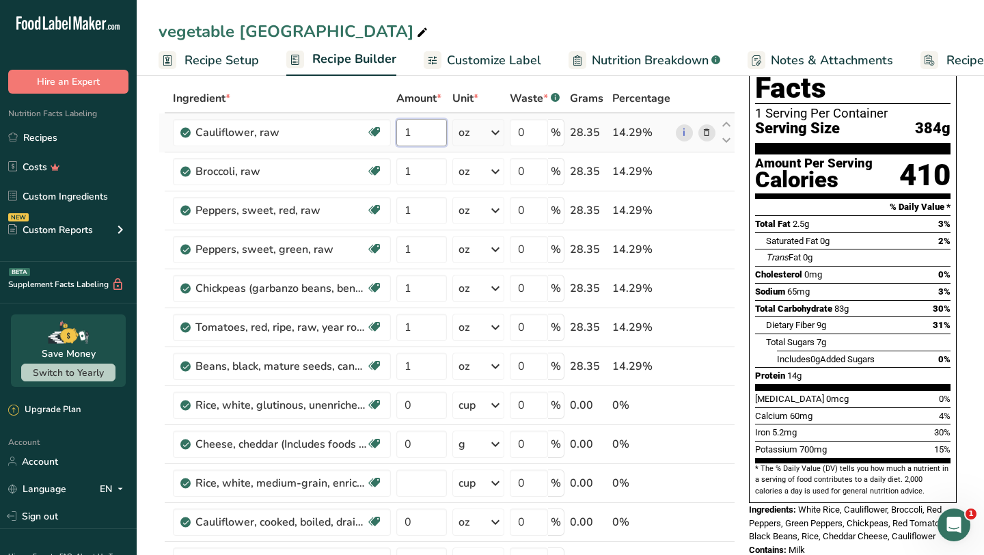
type input "0"
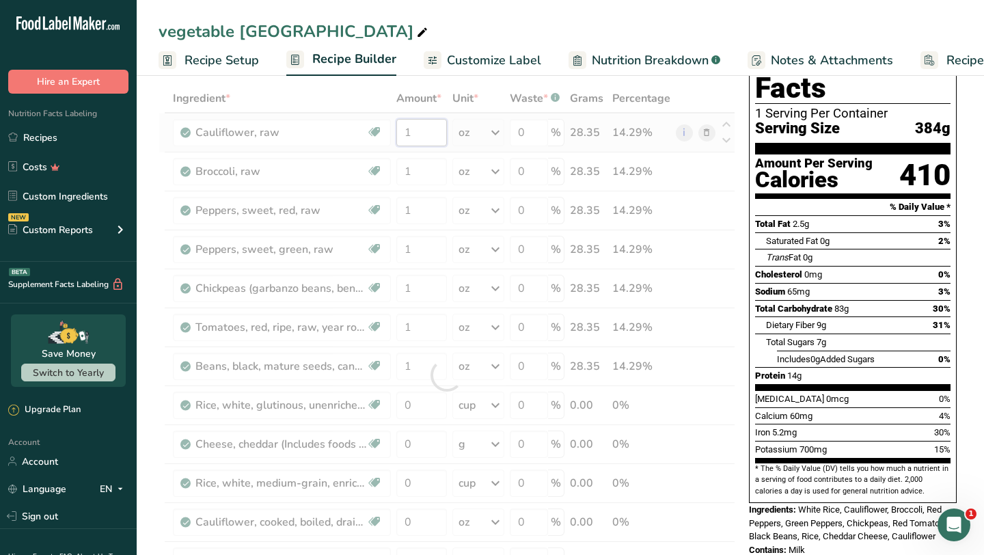
click at [418, 133] on div "Ingredient * Amount * Unit * Waste * .a-a{fill:#347362;}.b-a{fill:#fff;} Grams …" at bounding box center [447, 375] width 577 height 582
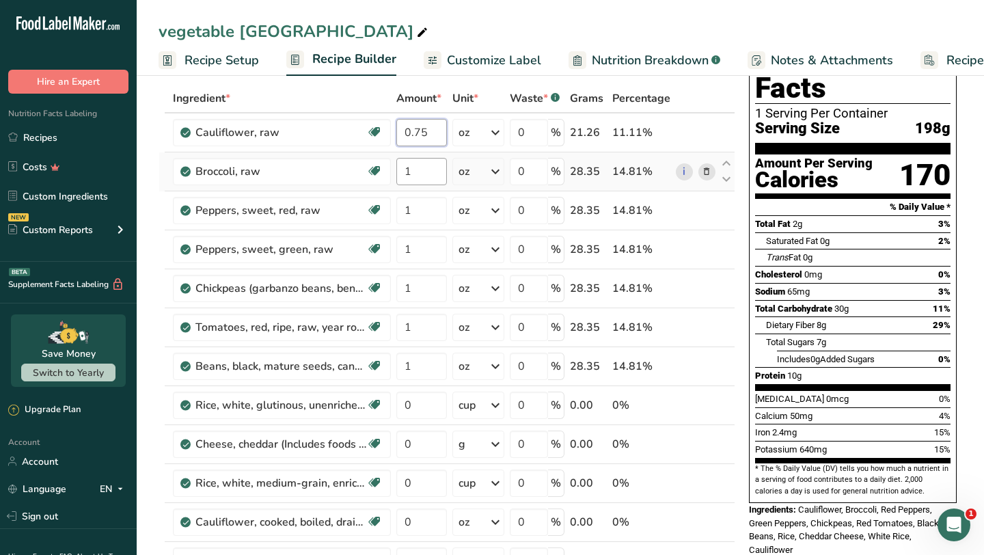
type input "0.75"
click at [415, 168] on div "Ingredient * Amount * Unit * Waste * .a-a{fill:#347362;}.b-a{fill:#fff;} Grams …" at bounding box center [447, 375] width 577 height 582
type input "0.75"
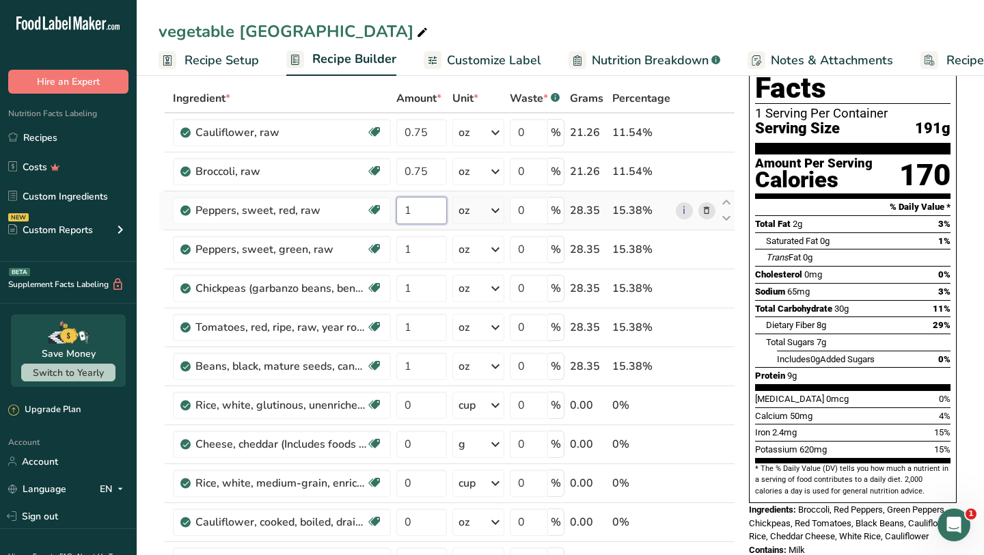
click at [413, 213] on div "Ingredient * Amount * Unit * Waste * .a-a{fill:#347362;}.b-a{fill:#fff;} Grams …" at bounding box center [447, 375] width 577 height 582
type input "0.75"
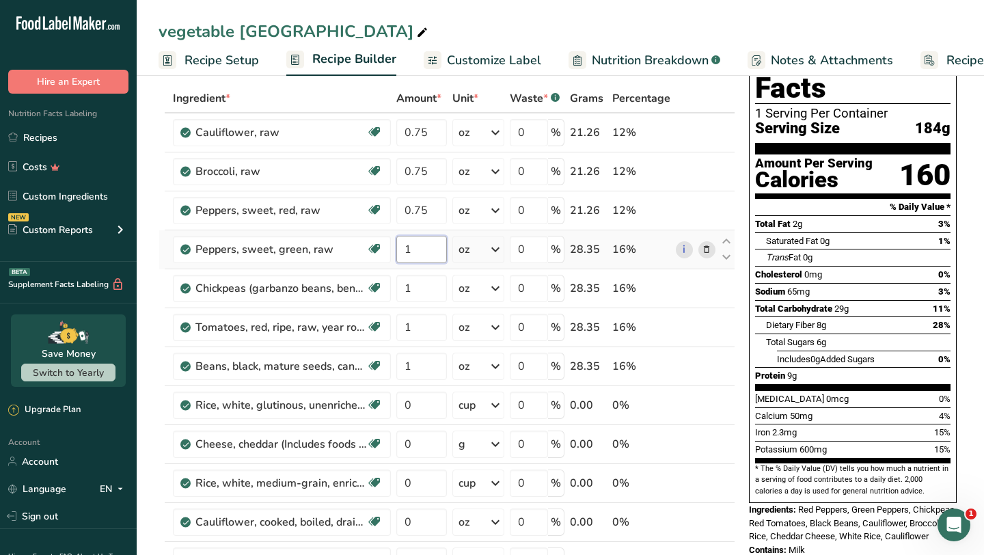
click at [420, 256] on div "Ingredient * Amount * Unit * Waste * .a-a{fill:#347362;}.b-a{fill:#fff;} Grams …" at bounding box center [447, 375] width 577 height 582
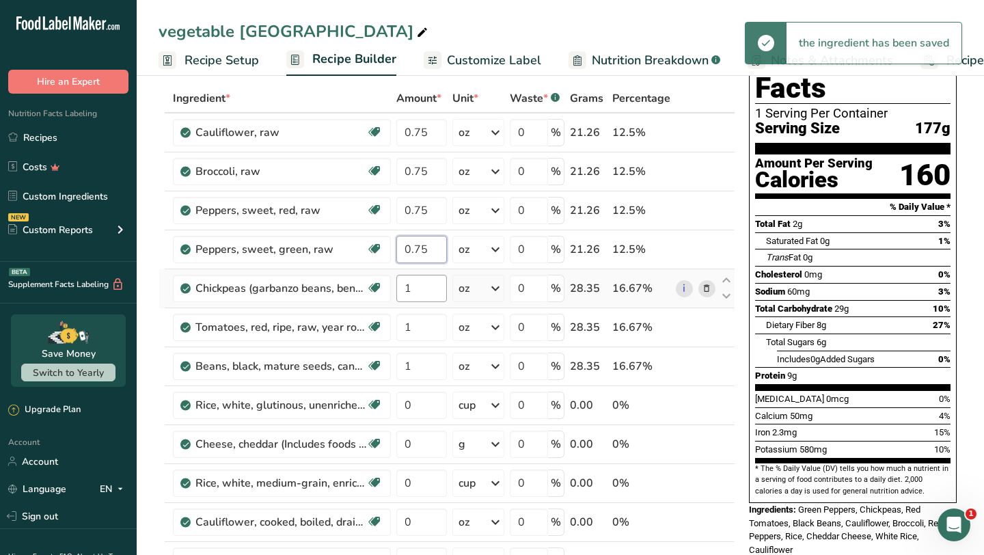
type input "0.75"
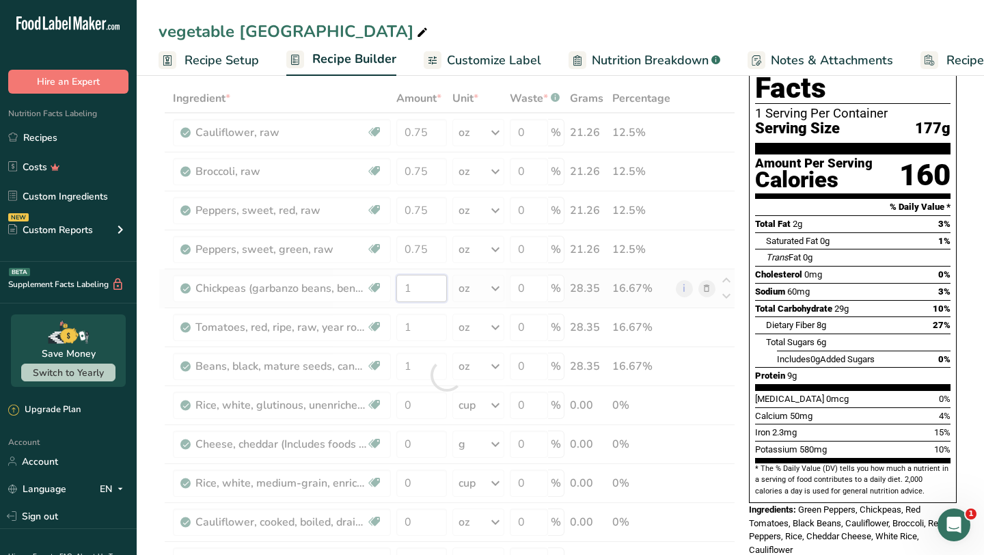
click at [421, 288] on div "Ingredient * Amount * Unit * Waste * .a-a{fill:#347362;}.b-a{fill:#fff;} Grams …" at bounding box center [447, 375] width 577 height 582
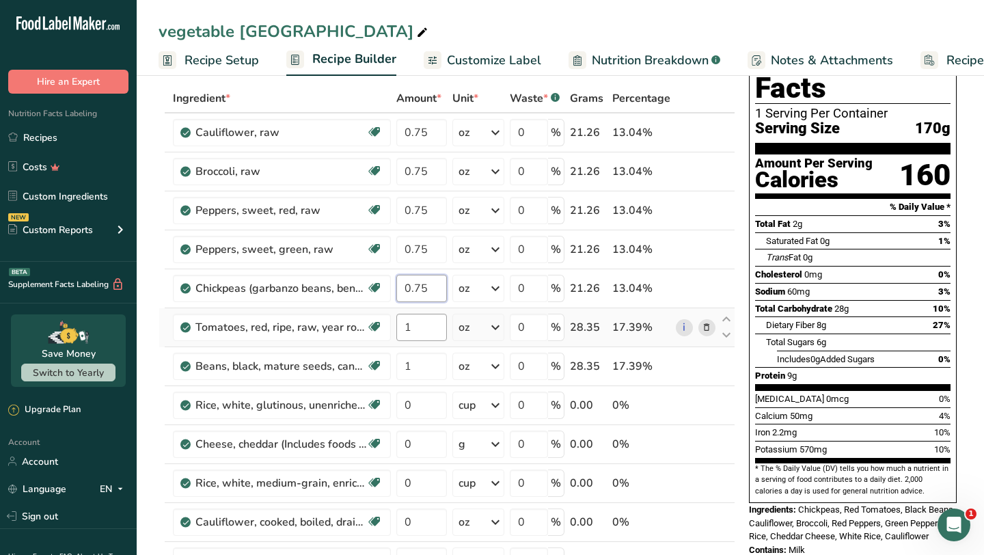
type input "0.75"
click at [416, 330] on div "Ingredient * Amount * Unit * Waste * .a-a{fill:#347362;}.b-a{fill:#fff;} Grams …" at bounding box center [447, 375] width 577 height 582
type input "0.75"
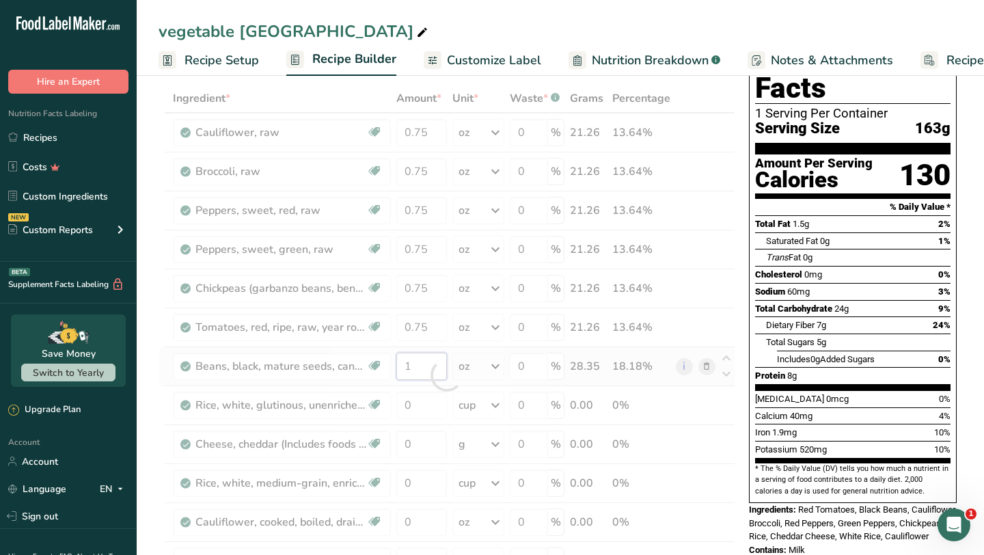
click at [420, 366] on div "Ingredient * Amount * Unit * Waste * .a-a{fill:#347362;}.b-a{fill:#fff;} Grams …" at bounding box center [447, 375] width 577 height 582
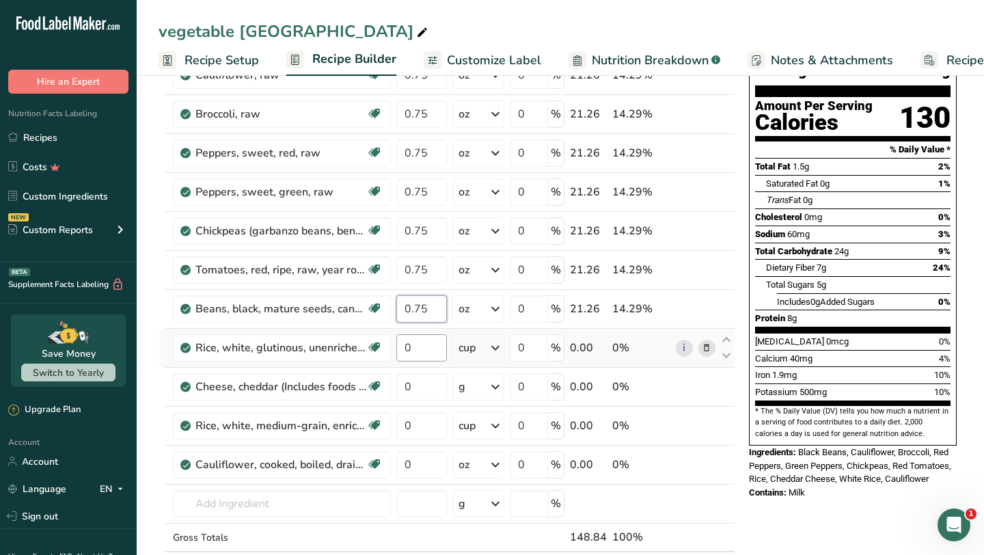
scroll to position [122, 0]
type input "0.75"
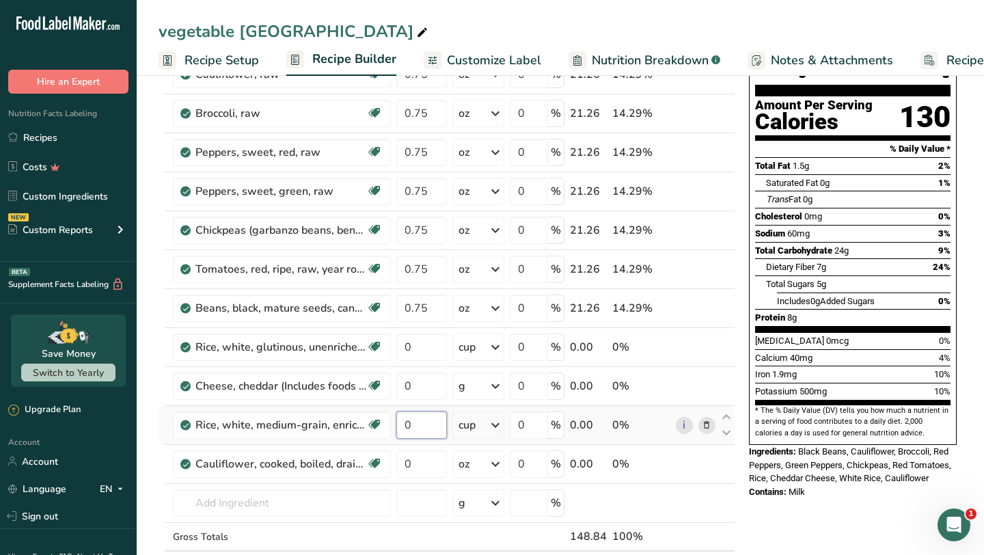
click at [422, 428] on div "Ingredient * Amount * Unit * Waste * .a-a{fill:#347362;}.b-a{fill:#fff;} Grams …" at bounding box center [447, 317] width 577 height 582
type input "0.75"
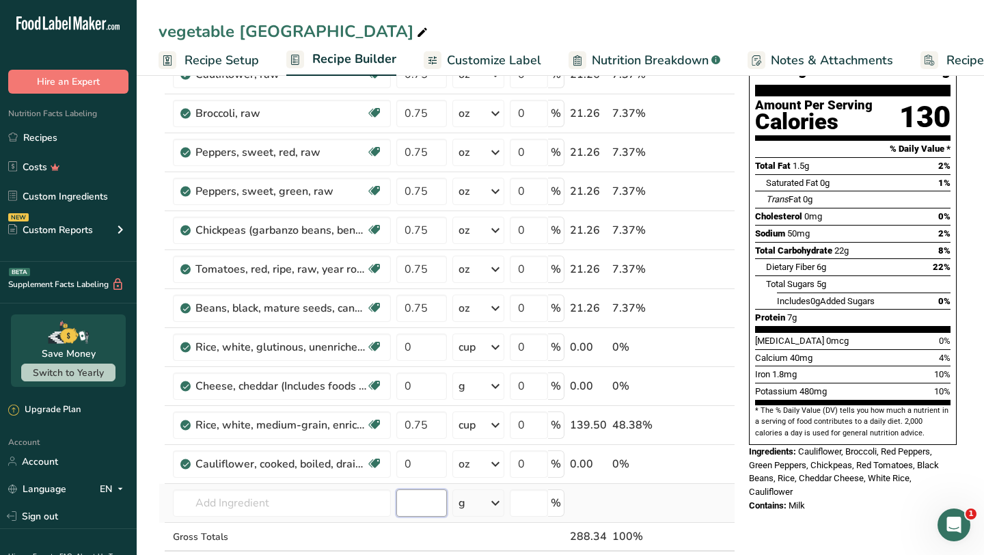
click at [421, 501] on div "Ingredient * Amount * Unit * Waste * .a-a{fill:#347362;}.b-a{fill:#fff;} Grams …" at bounding box center [447, 317] width 577 height 582
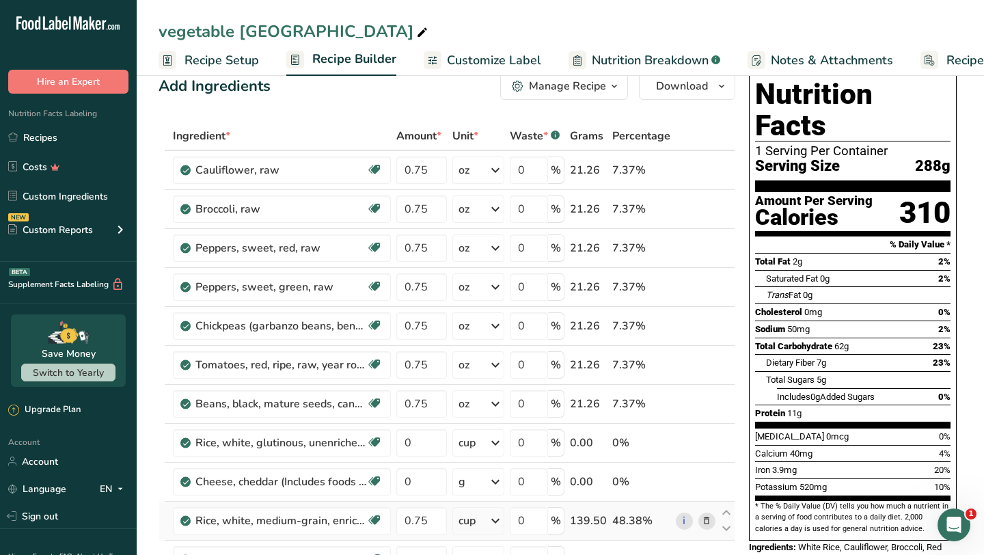
scroll to position [0, 0]
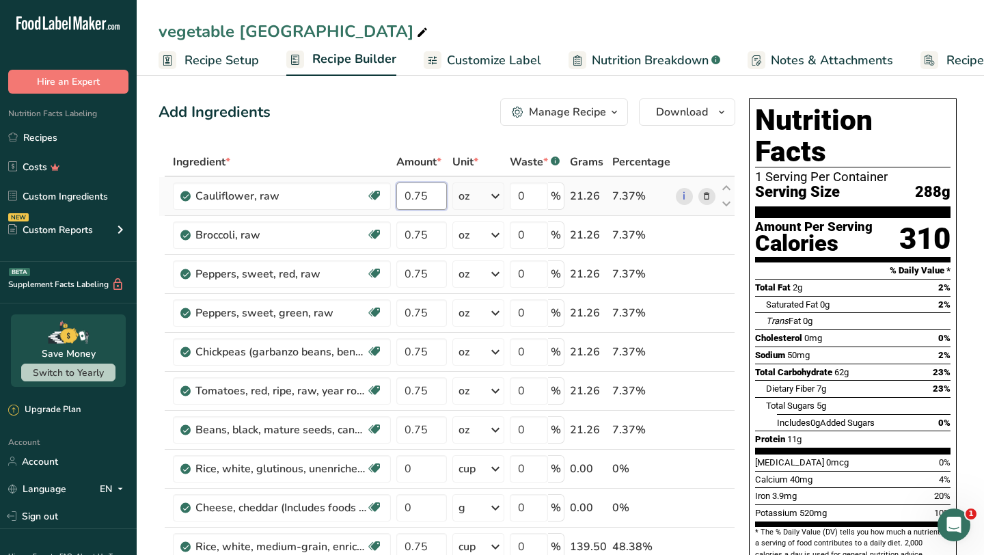
click at [432, 195] on input "0.75" at bounding box center [421, 195] width 51 height 27
type input "0.50"
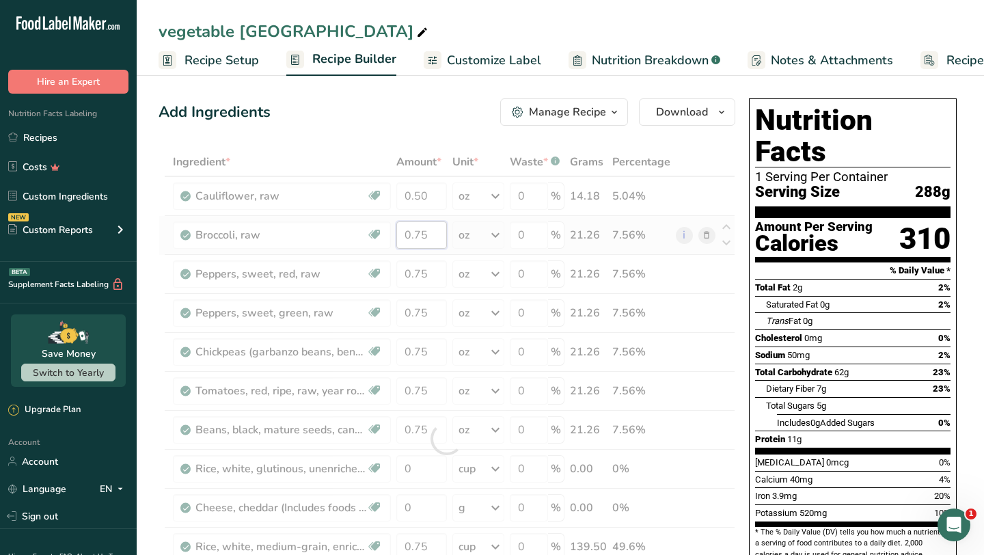
click at [429, 233] on div "Ingredient * Amount * Unit * Waste * .a-a{fill:#347362;}.b-a{fill:#fff;} Grams …" at bounding box center [447, 439] width 577 height 582
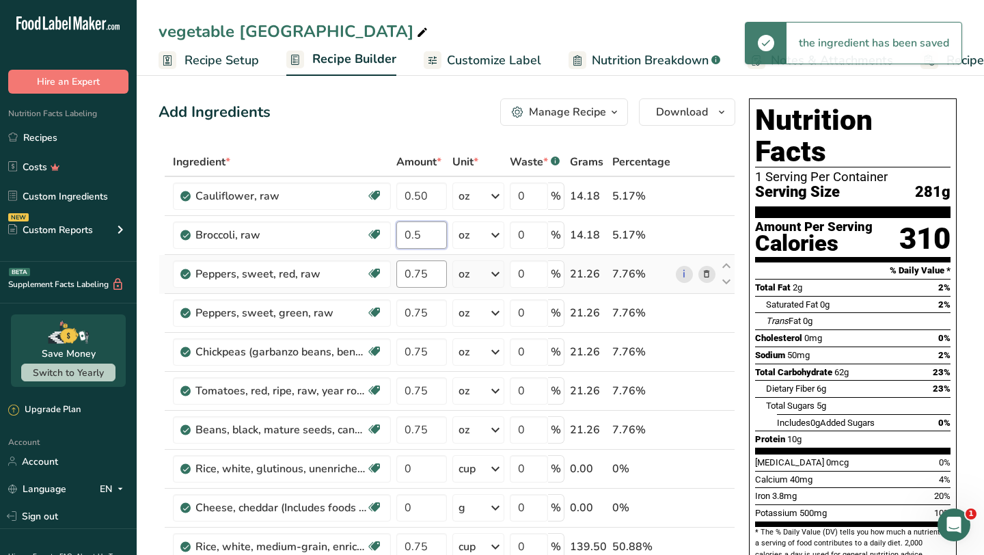
type input "0.5"
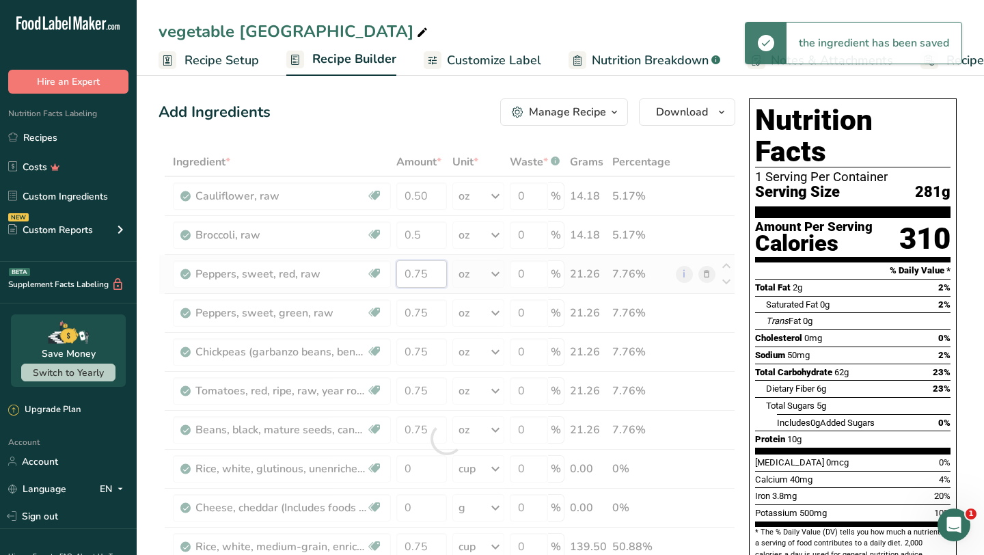
click at [430, 276] on div "Ingredient * Amount * Unit * Waste * .a-a{fill:#347362;}.b-a{fill:#fff;} Grams …" at bounding box center [447, 439] width 577 height 582
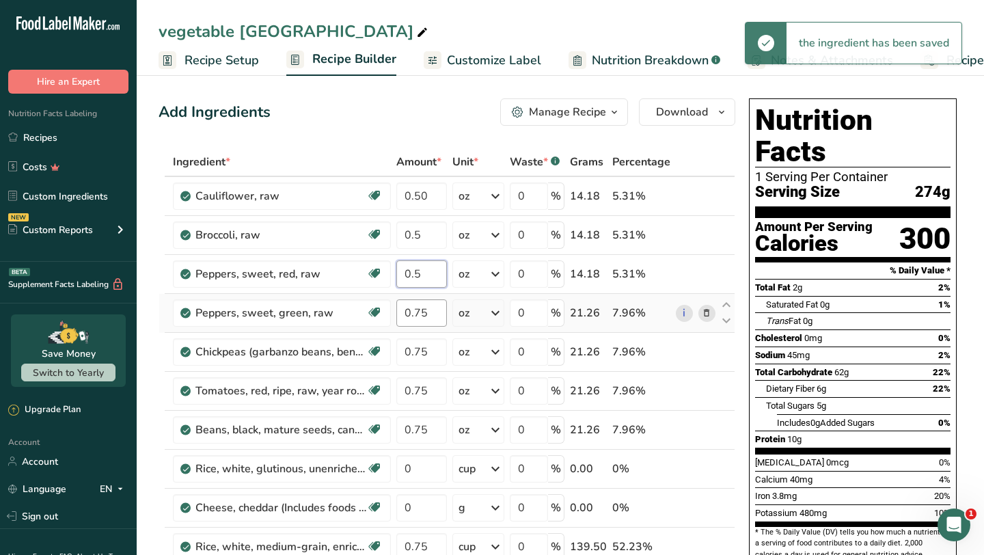
type input "0.5"
click at [420, 310] on div "Ingredient * Amount * Unit * Waste * .a-a{fill:#347362;}.b-a{fill:#fff;} Grams …" at bounding box center [447, 439] width 577 height 582
type input "0.5"
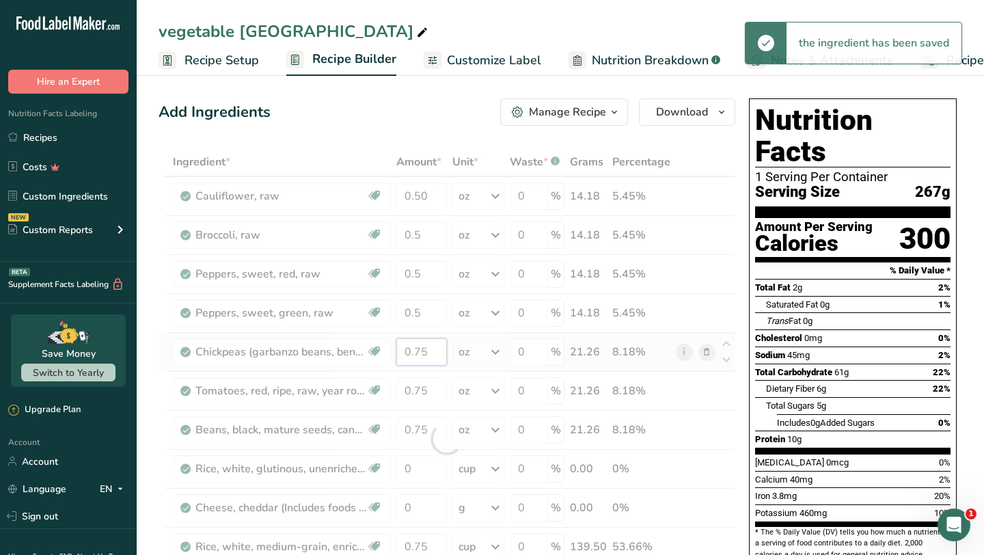
click at [421, 349] on div "Ingredient * Amount * Unit * Waste * .a-a{fill:#347362;}.b-a{fill:#fff;} Grams …" at bounding box center [447, 439] width 577 height 582
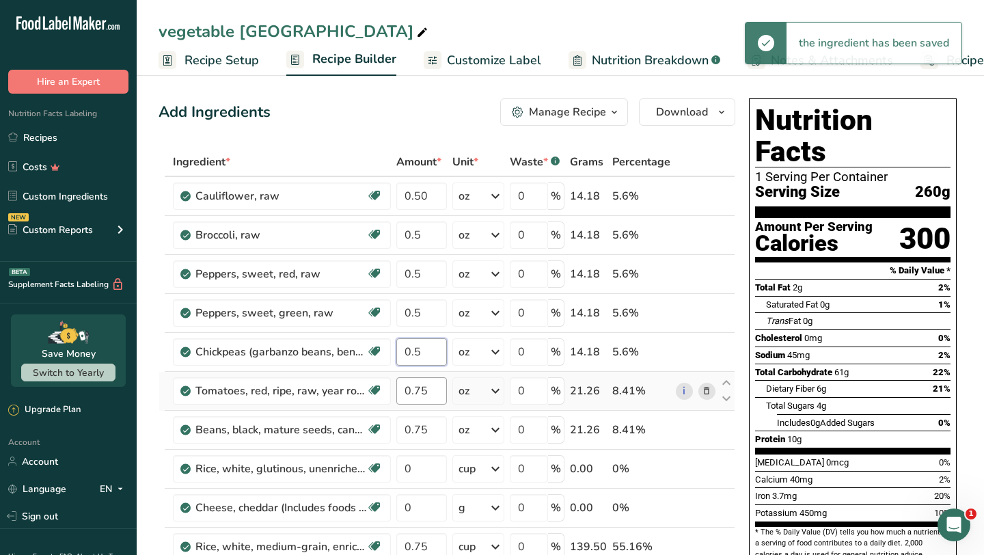
type input "0.5"
click at [421, 388] on div "Ingredient * Amount * Unit * Waste * .a-a{fill:#347362;}.b-a{fill:#fff;} Grams …" at bounding box center [447, 439] width 577 height 582
type input "0.5"
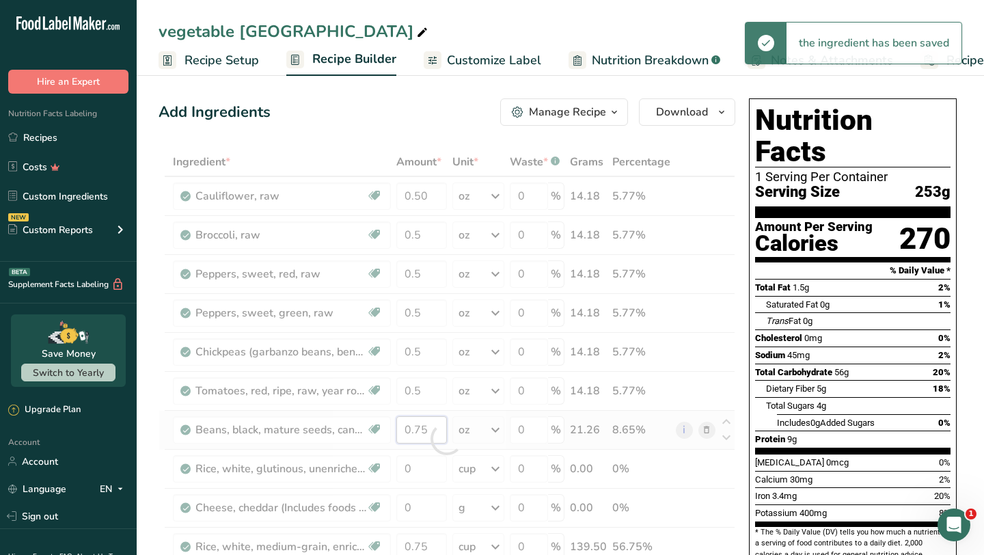
click at [422, 429] on div "Ingredient * Amount * Unit * Waste * .a-a{fill:#347362;}.b-a{fill:#fff;} Grams …" at bounding box center [447, 439] width 577 height 582
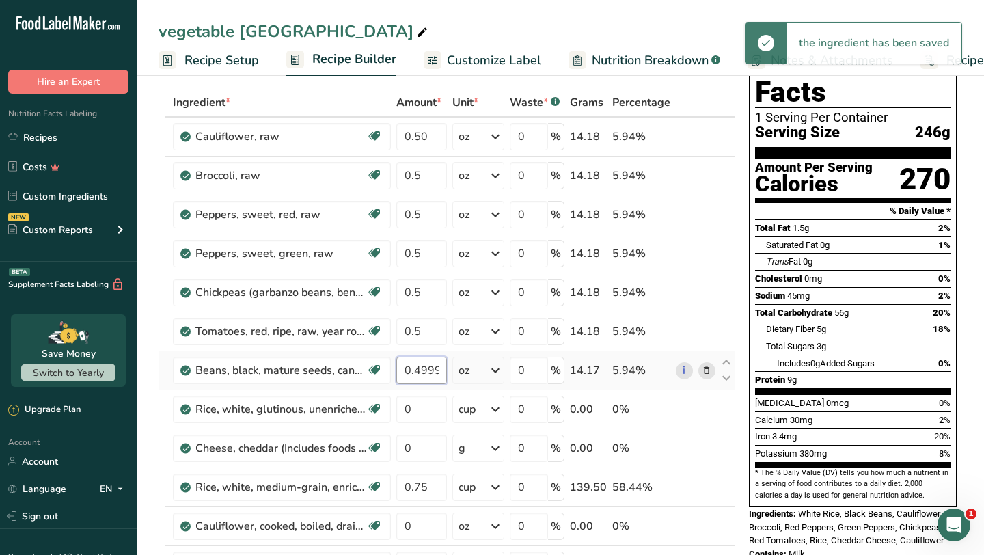
scroll to position [73, 0]
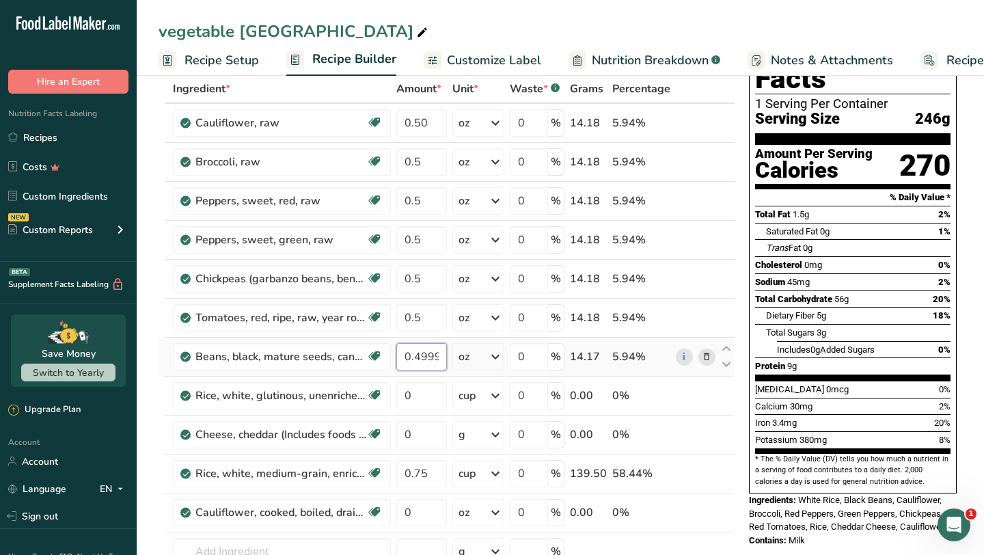
click at [441, 357] on input "0.499998" at bounding box center [421, 356] width 51 height 27
click at [431, 356] on input "0.98" at bounding box center [421, 356] width 51 height 27
type input "0.5"
click at [427, 474] on div "Ingredient * Amount * Unit * Waste * .a-a{fill:#347362;}.b-a{fill:#fff;} Grams …" at bounding box center [447, 365] width 577 height 582
type input "0.5"
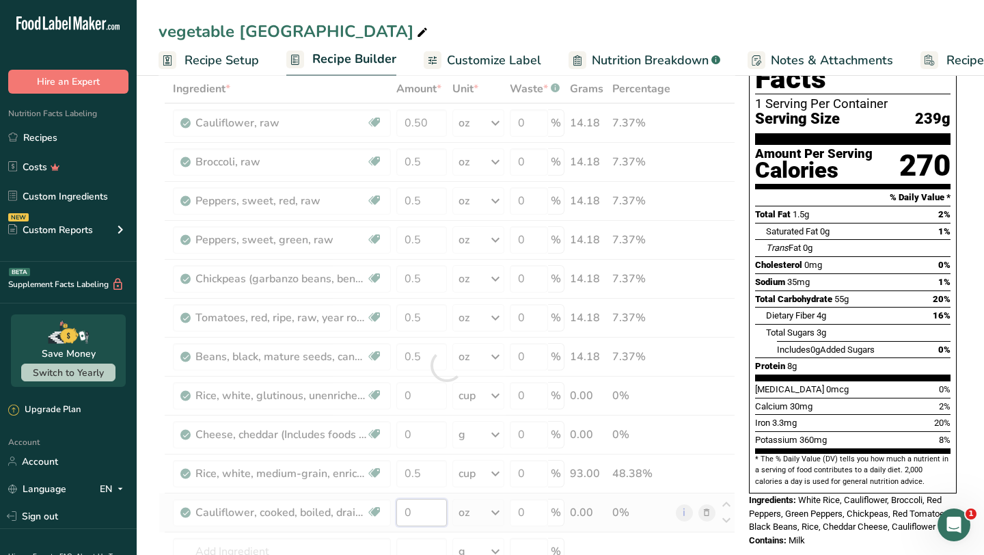
click at [422, 513] on div "Ingredient * Amount * Unit * Waste * .a-a{fill:#347362;}.b-a{fill:#fff;} Grams …" at bounding box center [447, 365] width 577 height 582
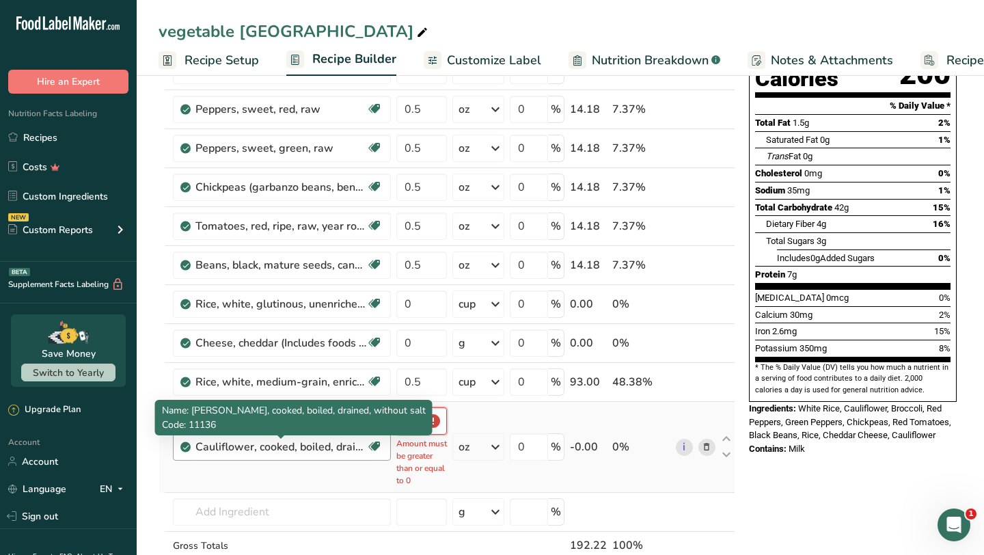
scroll to position [171, 0]
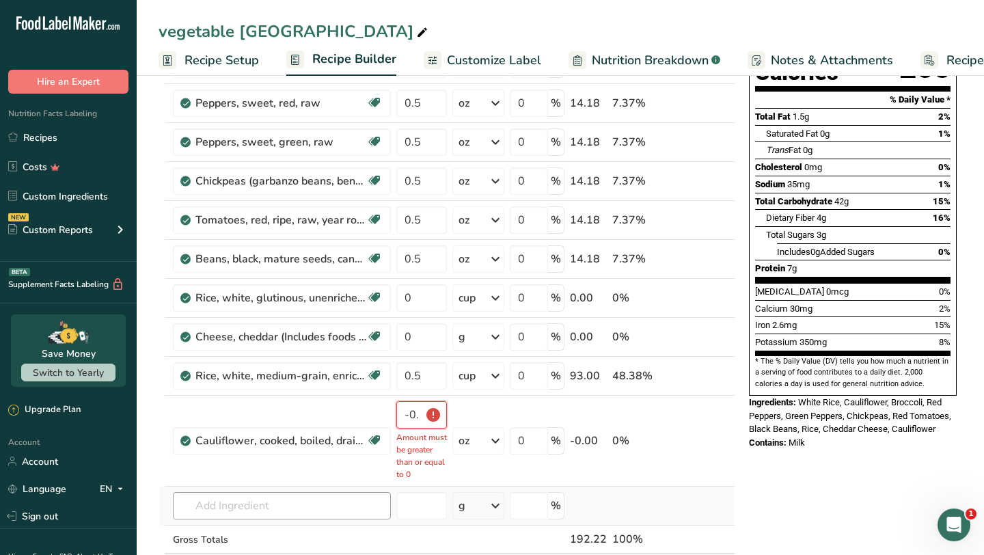
type input "-0.000015"
click at [327, 493] on input "text" at bounding box center [282, 505] width 218 height 27
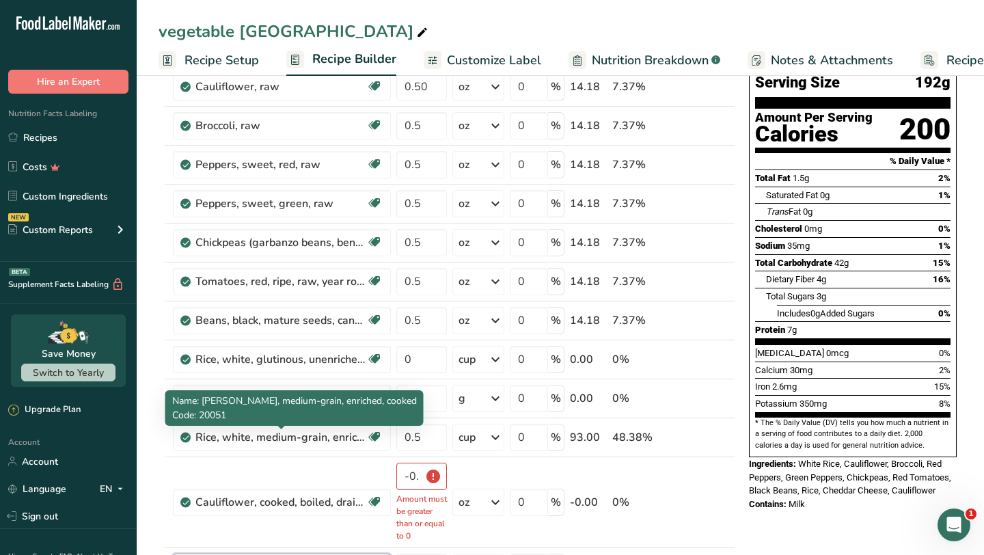
scroll to position [0, 0]
